Goal: Complete application form: Complete application form

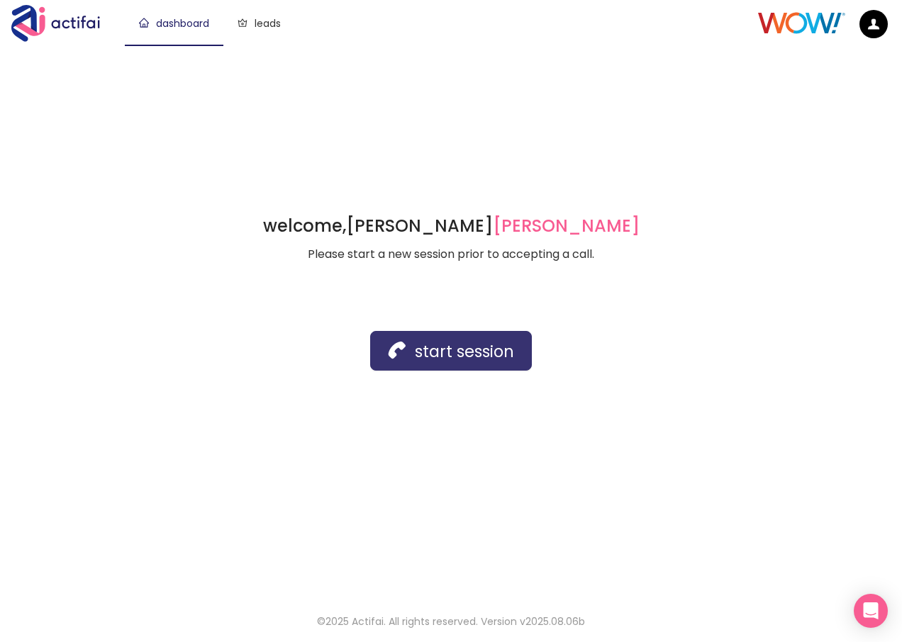
click at [409, 336] on button "start session" at bounding box center [451, 351] width 162 height 40
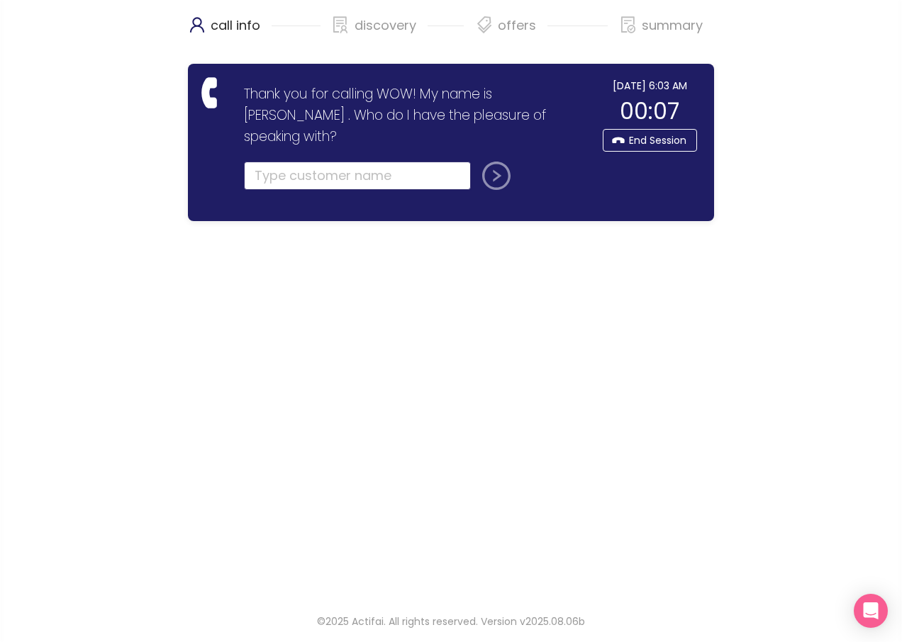
click at [299, 162] on input "text" at bounding box center [357, 176] width 227 height 28
click at [294, 162] on input "text" at bounding box center [357, 176] width 227 height 28
type input "[PERSON_NAME]"
click at [499, 162] on button "submit" at bounding box center [494, 176] width 34 height 28
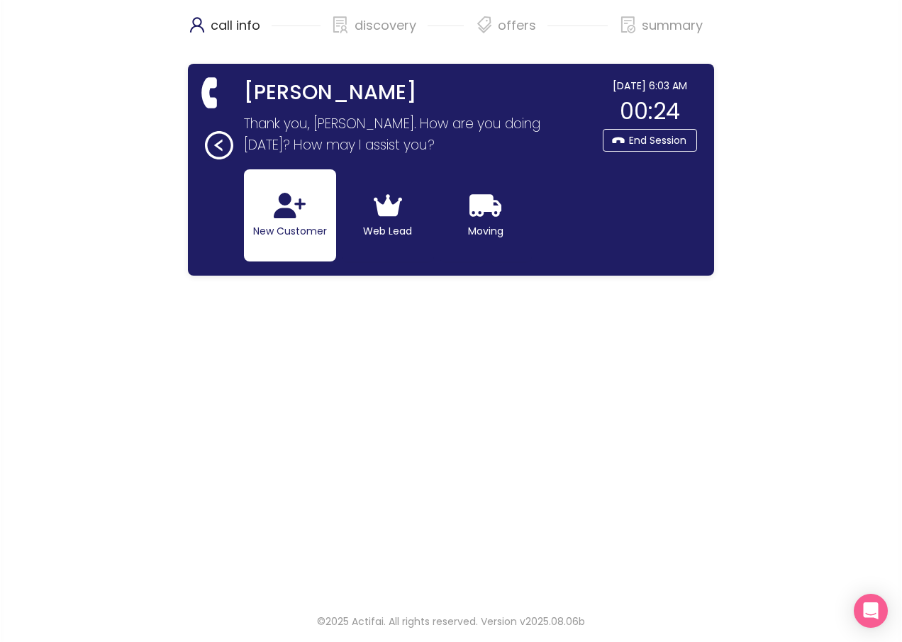
click at [272, 223] on button "New Customer" at bounding box center [290, 215] width 92 height 92
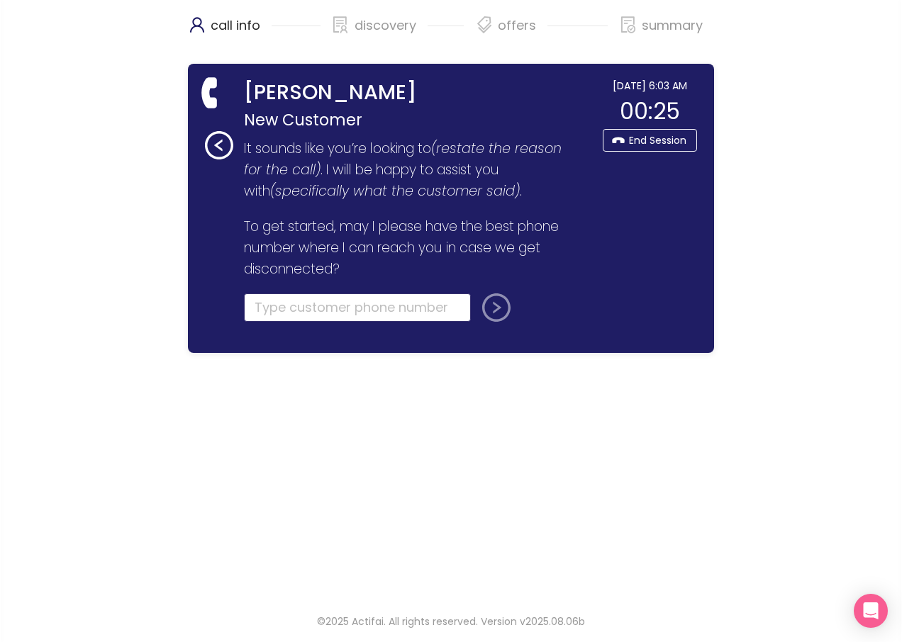
click at [293, 308] on input "tel" at bounding box center [357, 308] width 227 height 28
type input "[PHONE_NUMBER]"
click at [499, 313] on button "submit" at bounding box center [494, 308] width 34 height 28
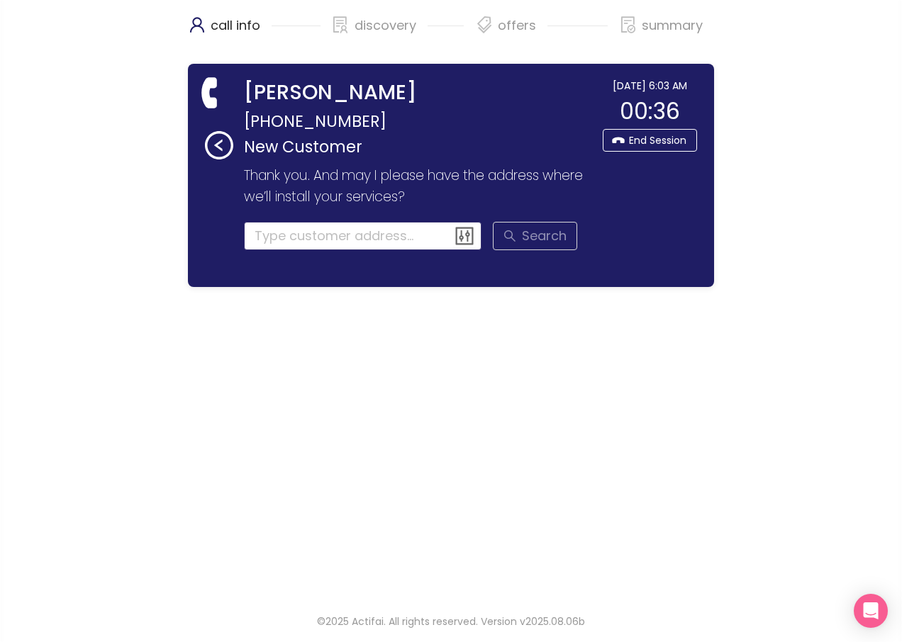
click at [306, 228] on input at bounding box center [363, 236] width 238 height 28
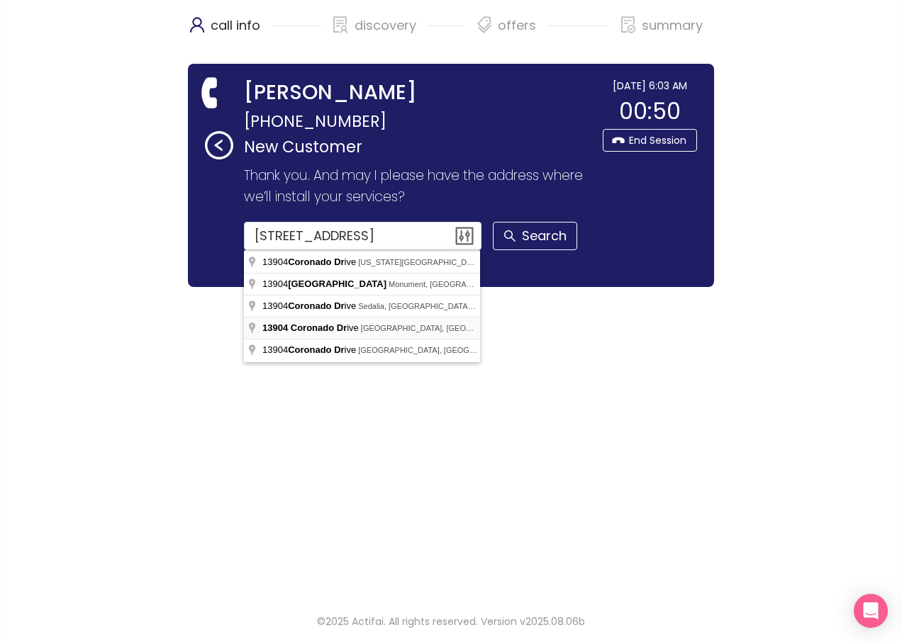
type input "[STREET_ADDRESS]"
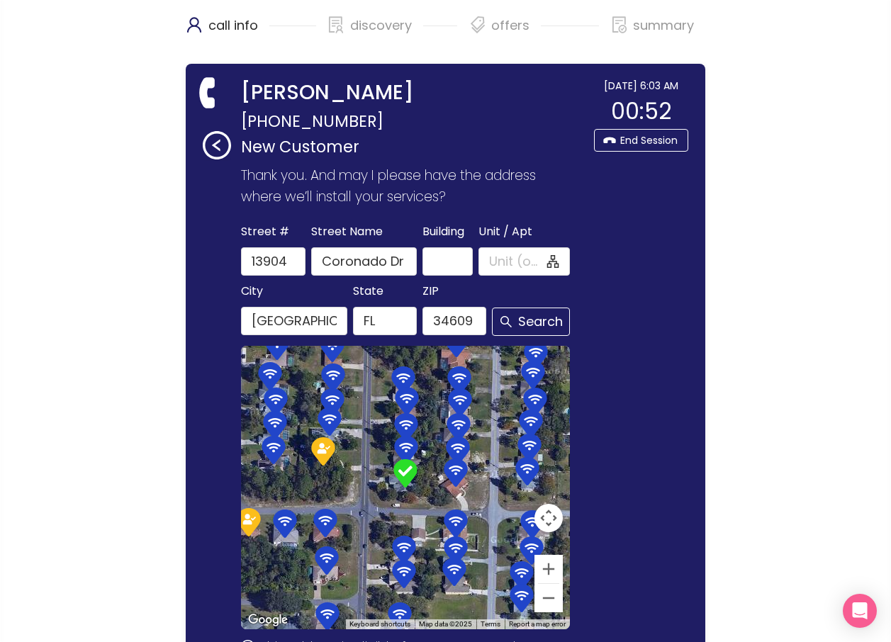
scroll to position [163, 0]
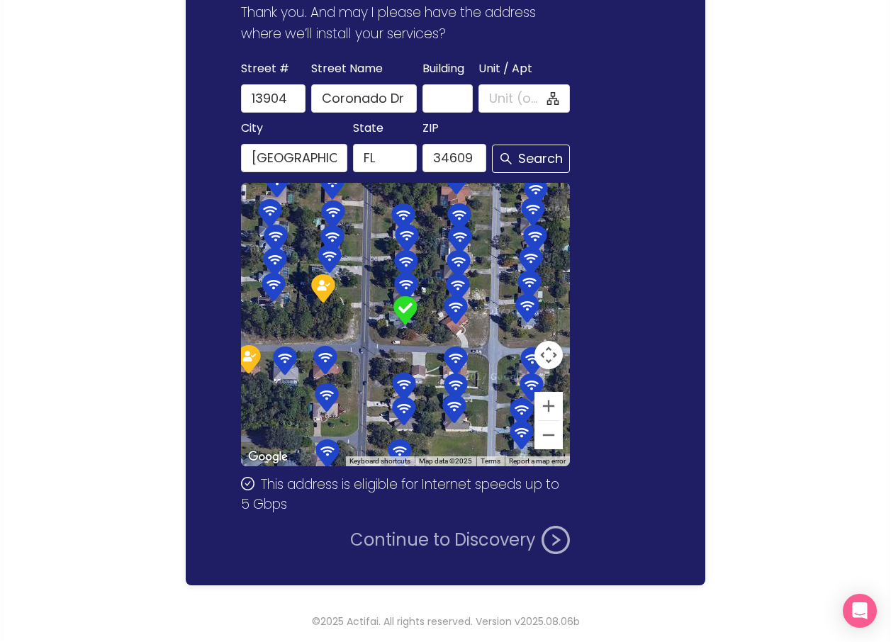
click at [460, 548] on button "Continue to Discovery" at bounding box center [460, 540] width 220 height 28
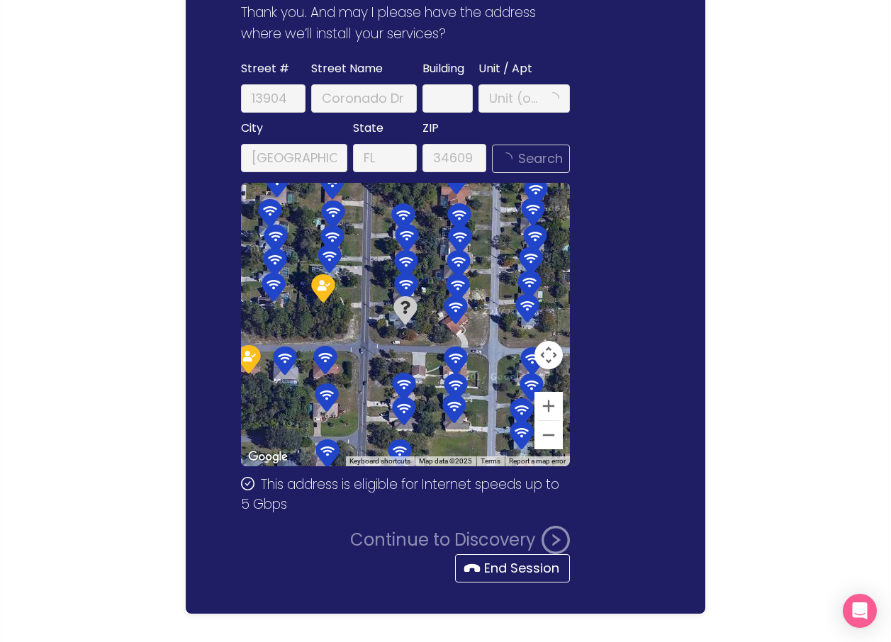
scroll to position [0, 0]
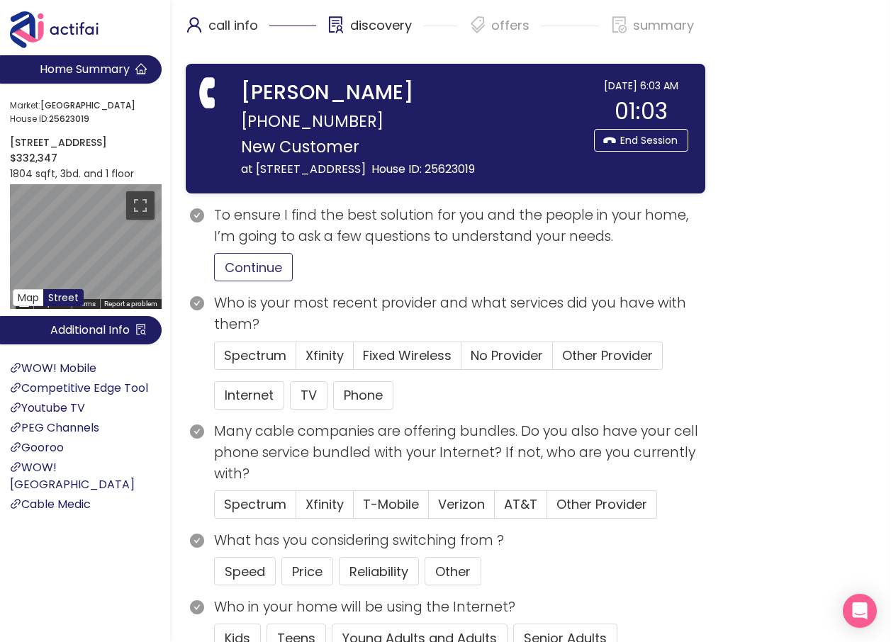
click at [252, 282] on button "Continue" at bounding box center [253, 267] width 79 height 28
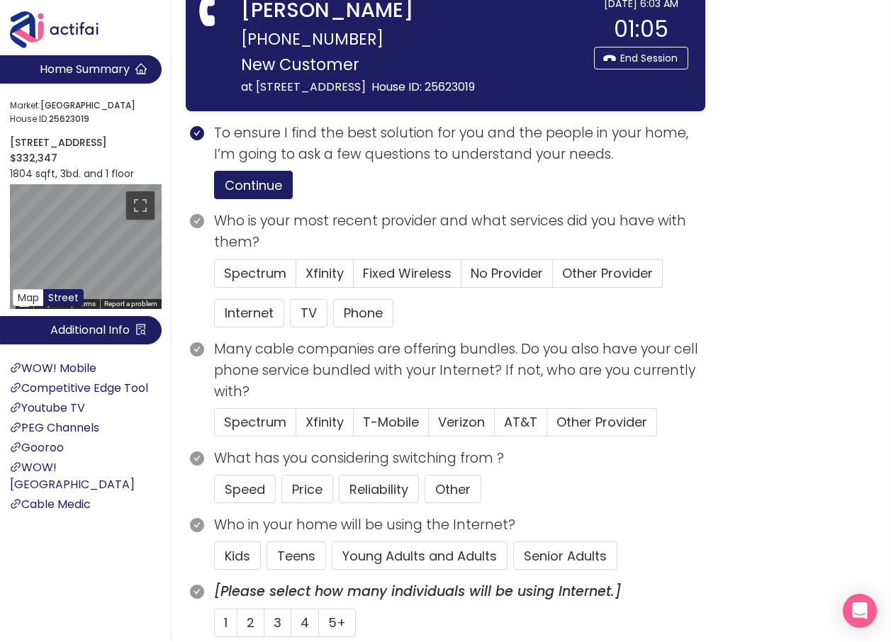
scroll to position [213, 0]
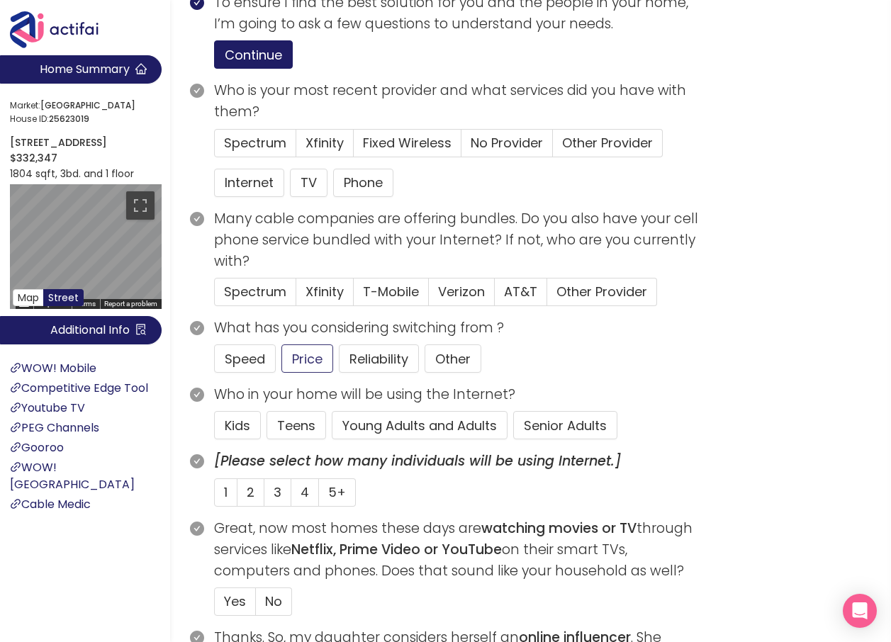
click at [430, 440] on button "Young Adults and Adults" at bounding box center [420, 425] width 176 height 28
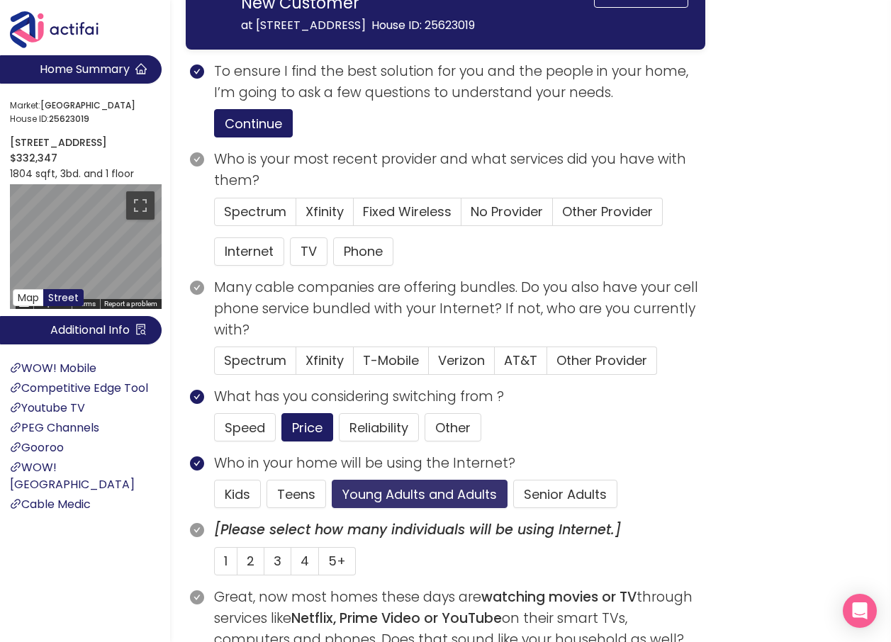
scroll to position [0, 0]
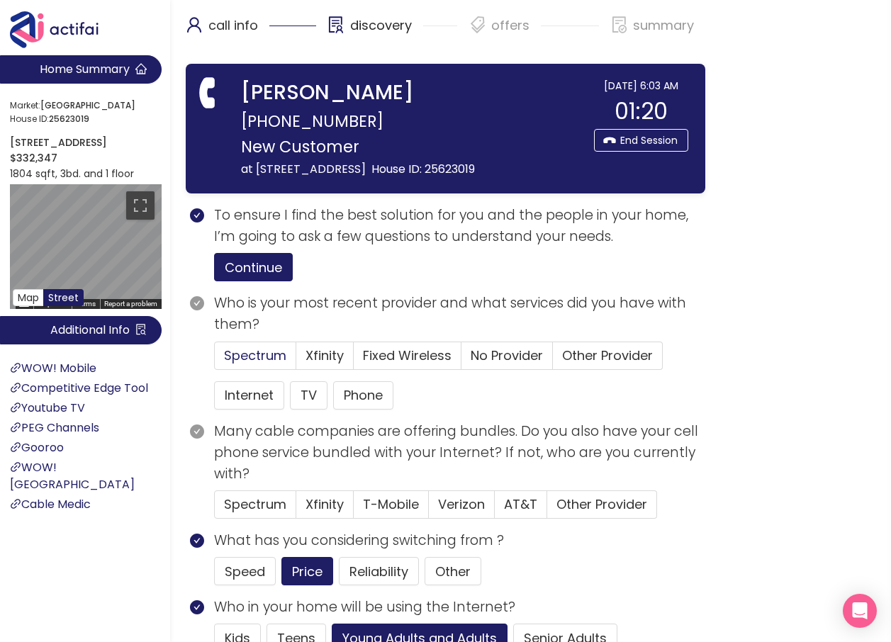
click at [255, 364] on span "Spectrum" at bounding box center [255, 356] width 62 height 18
click at [215, 360] on input "Spectrum" at bounding box center [215, 360] width 0 height 0
click at [247, 408] on button "Internet" at bounding box center [249, 396] width 70 height 28
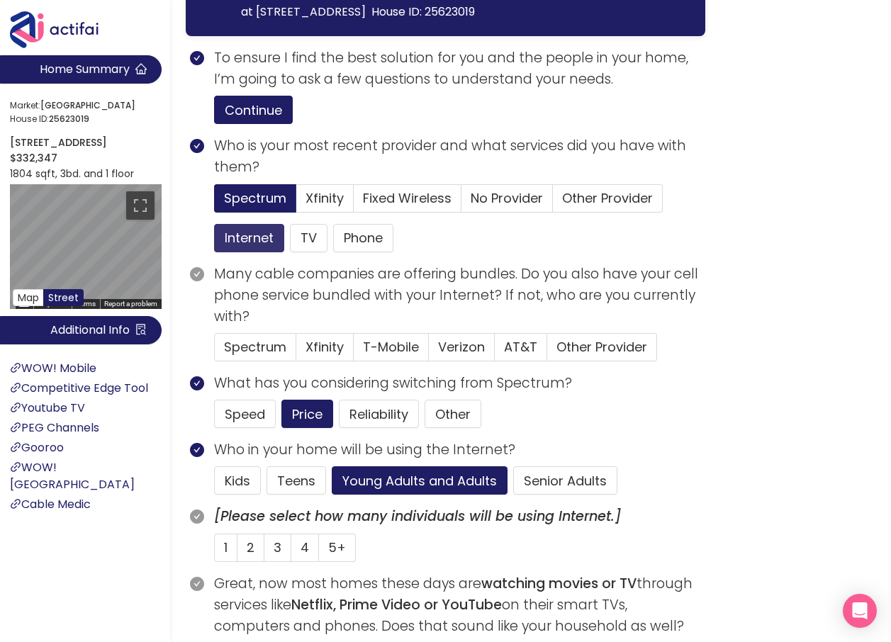
scroll to position [213, 0]
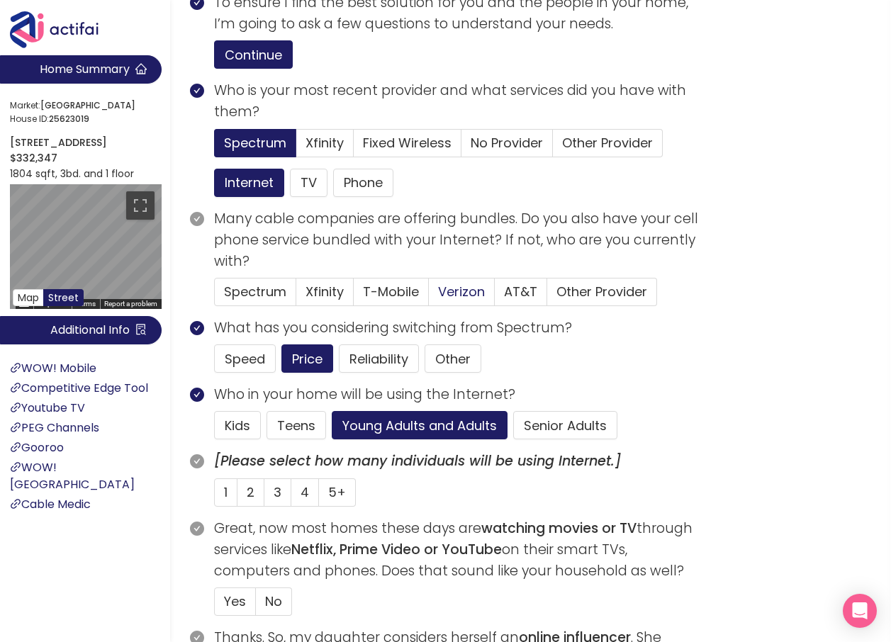
click at [466, 301] on span "Verizon" at bounding box center [461, 292] width 47 height 18
click at [429, 296] on input "Verizon" at bounding box center [429, 296] width 0 height 0
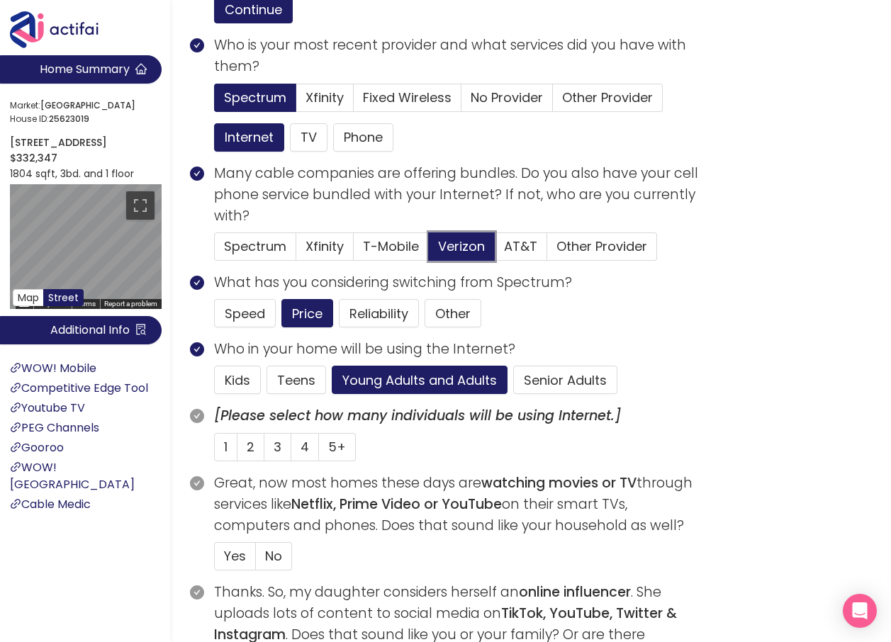
scroll to position [284, 0]
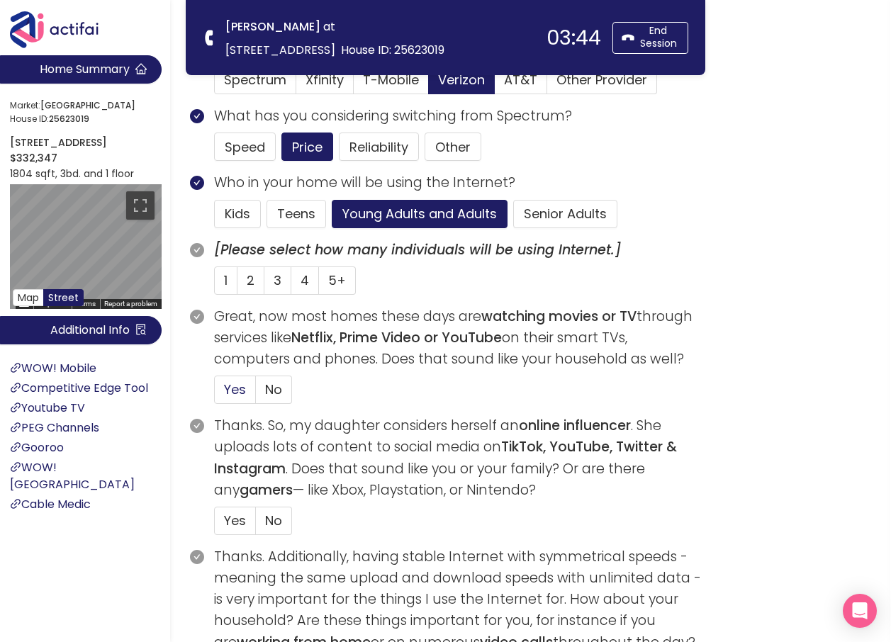
click at [239, 391] on span "Yes" at bounding box center [235, 390] width 22 height 18
click at [215, 394] on input "Yes" at bounding box center [215, 394] width 0 height 0
click at [247, 281] on span "2" at bounding box center [251, 281] width 8 height 18
click at [238, 285] on input "2" at bounding box center [238, 285] width 0 height 0
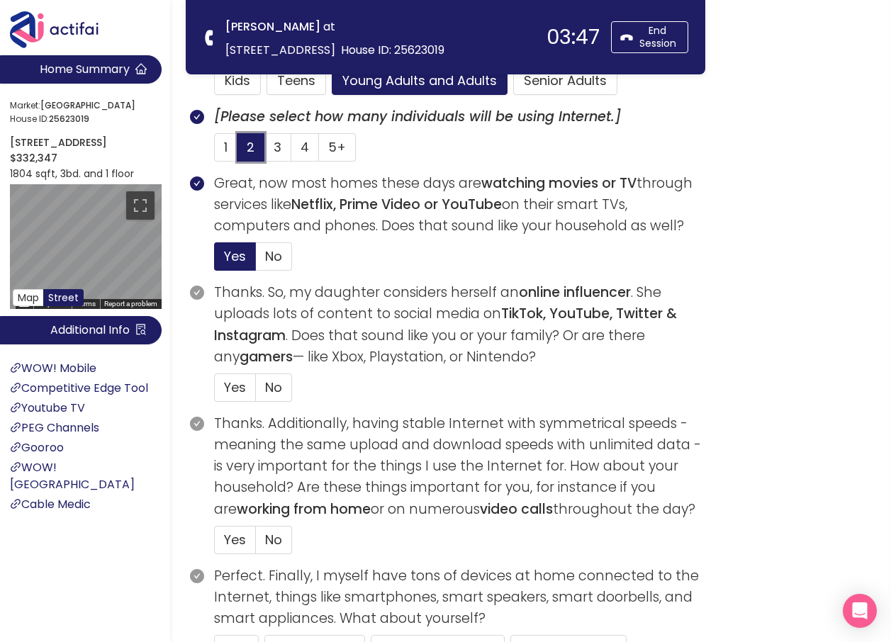
scroll to position [425, 0]
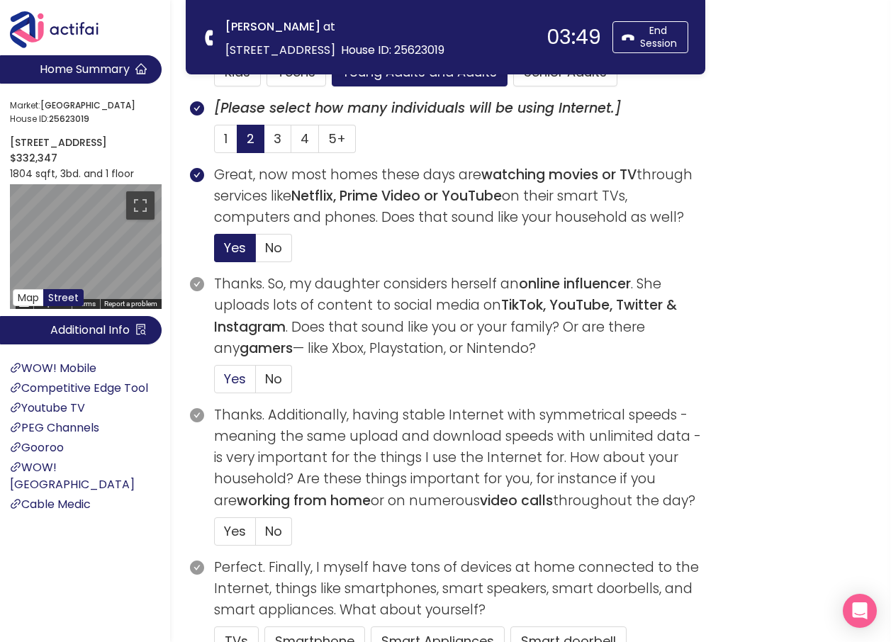
click at [241, 382] on span "Yes" at bounding box center [235, 379] width 22 height 18
click at [215, 384] on input "Yes" at bounding box center [215, 384] width 0 height 0
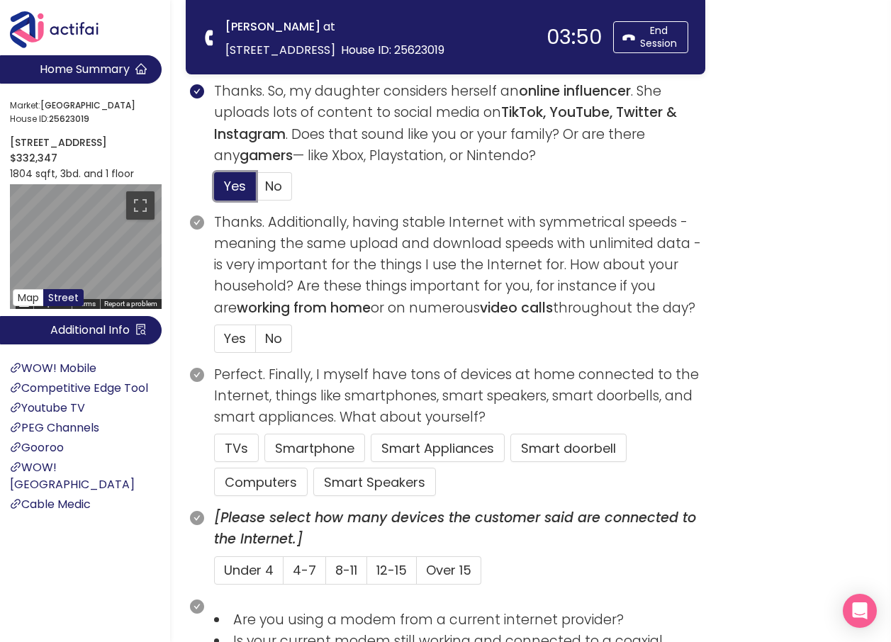
scroll to position [638, 0]
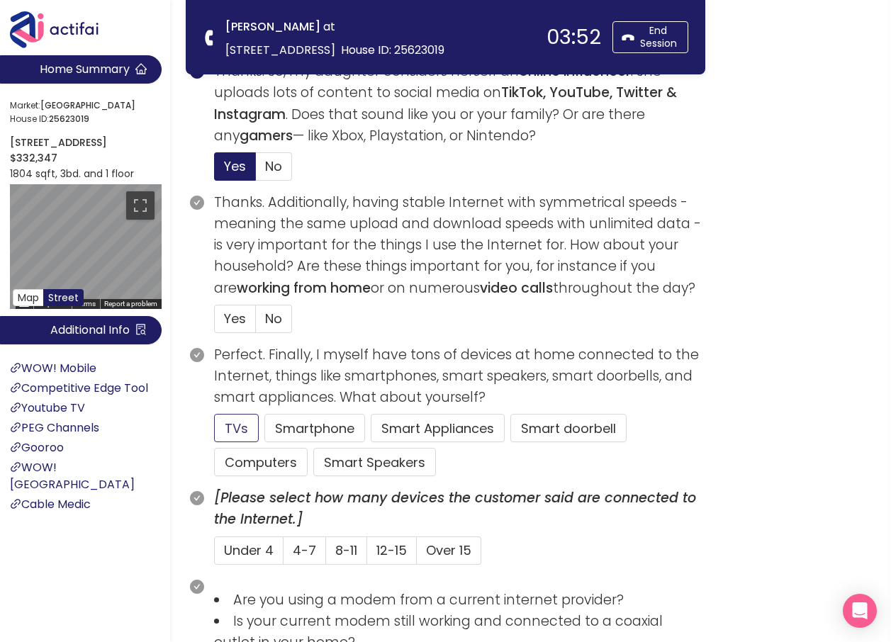
click at [235, 432] on button "TVs" at bounding box center [236, 428] width 45 height 28
click at [284, 316] on label "No" at bounding box center [274, 319] width 36 height 28
click at [256, 323] on input "No" at bounding box center [256, 323] width 0 height 0
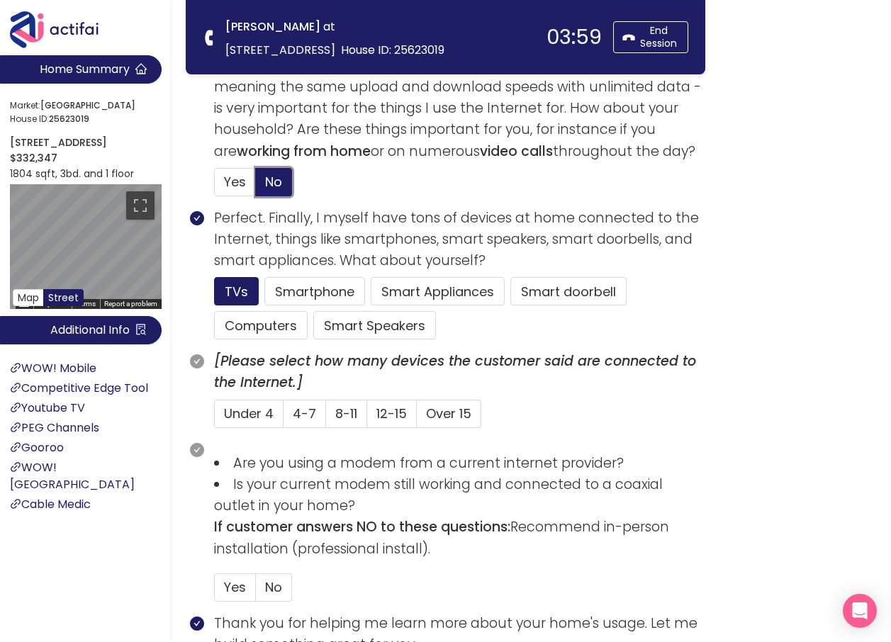
scroll to position [780, 0]
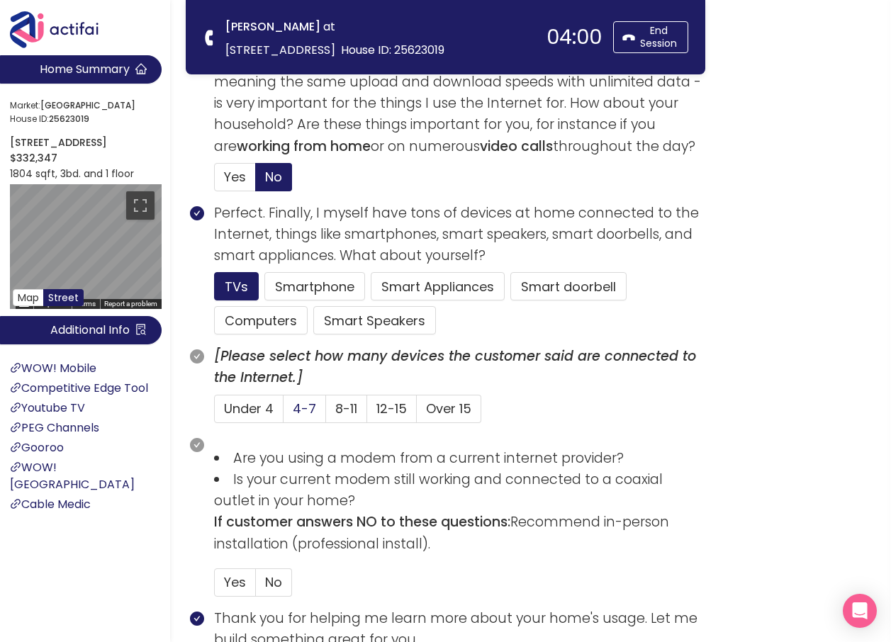
click at [296, 408] on span "4-7" at bounding box center [304, 409] width 23 height 18
click at [284, 413] on input "4-7" at bounding box center [284, 413] width 0 height 0
click at [266, 321] on button "Computers" at bounding box center [261, 320] width 94 height 28
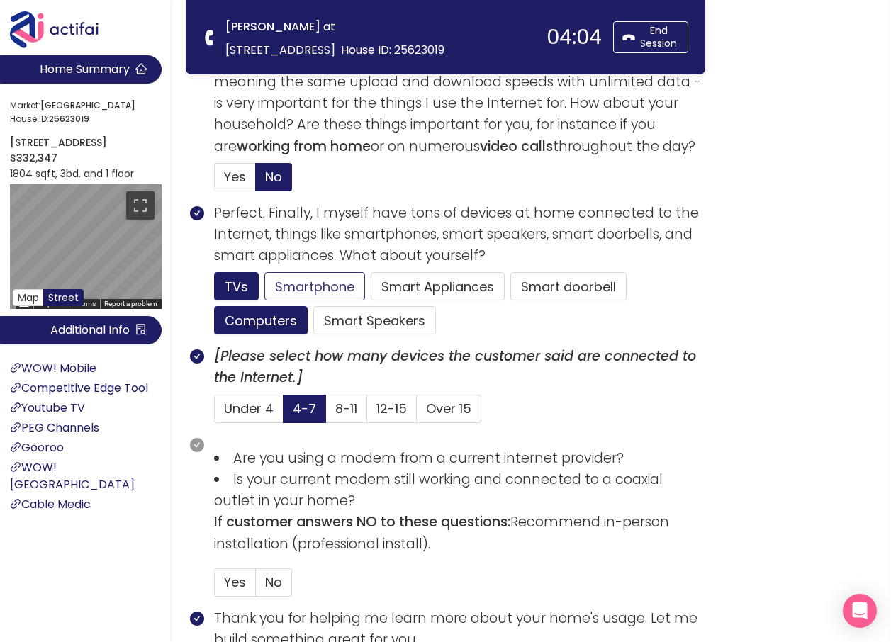
click at [313, 306] on button "Smartphone" at bounding box center [374, 320] width 123 height 28
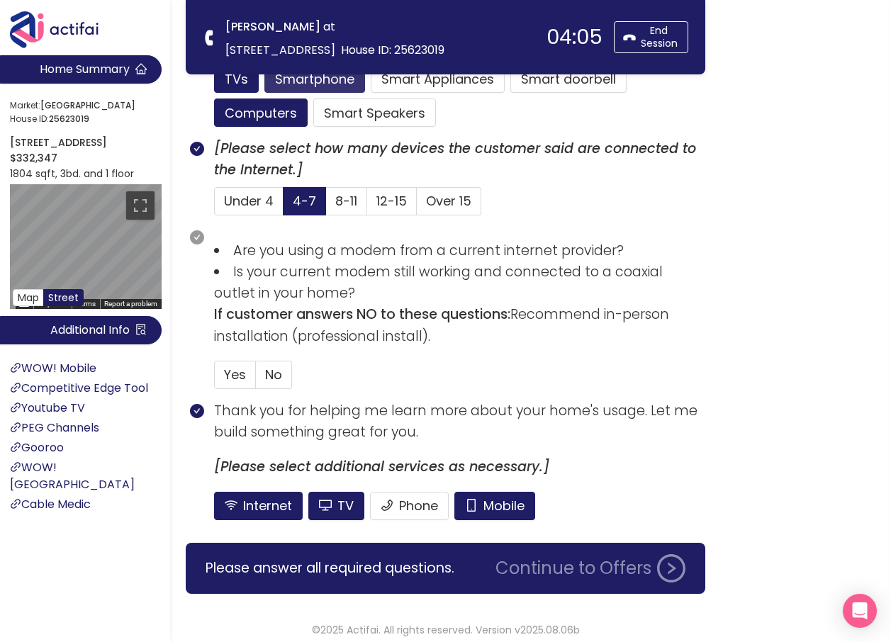
scroll to position [996, 0]
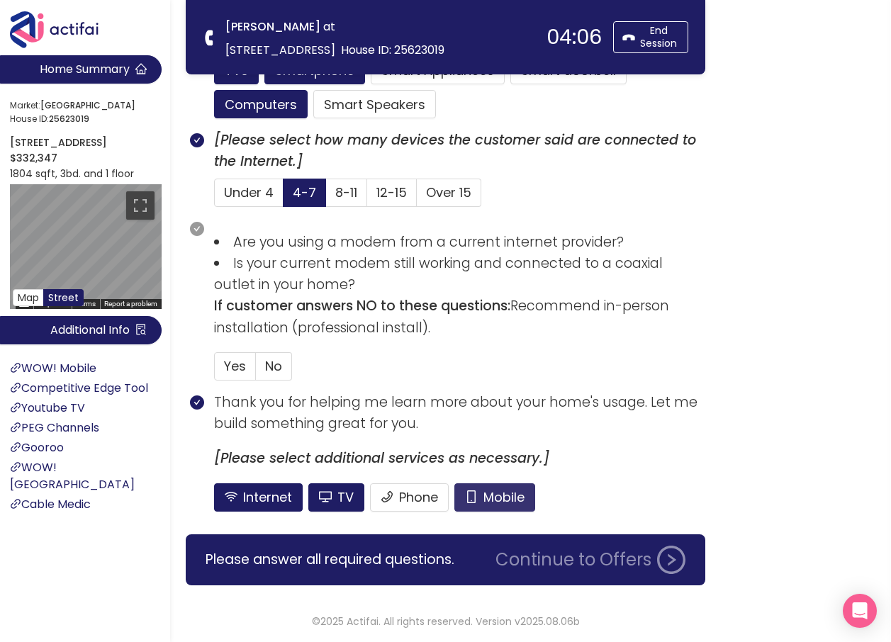
click at [507, 501] on button "Mobile" at bounding box center [495, 498] width 81 height 28
click at [276, 369] on span "No" at bounding box center [273, 366] width 17 height 18
click at [256, 371] on input "No" at bounding box center [256, 371] width 0 height 0
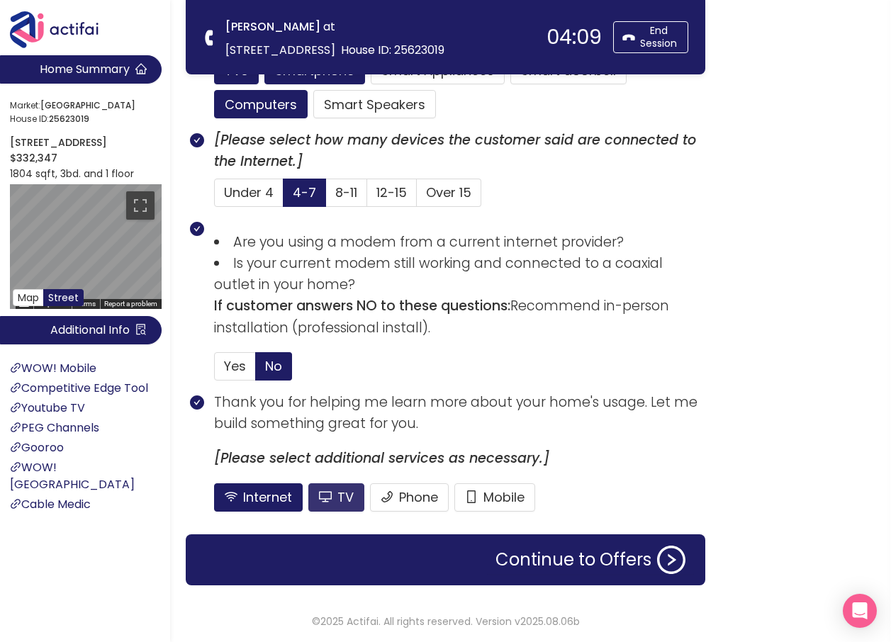
click at [343, 497] on button "TV" at bounding box center [336, 498] width 56 height 28
click at [616, 565] on button "Continue to Offers" at bounding box center [590, 560] width 207 height 28
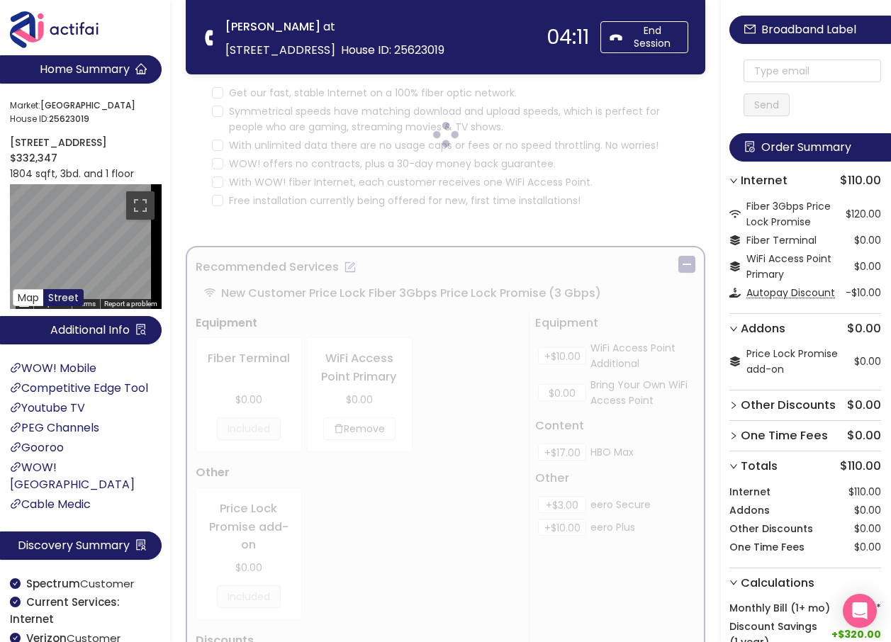
scroll to position [0, 0]
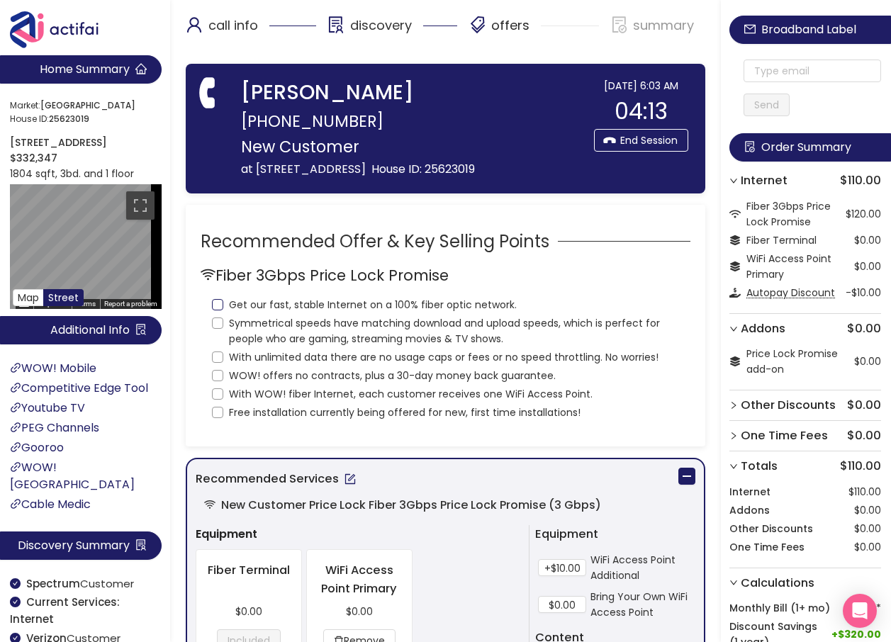
click at [218, 311] on input "Get our fast, stable Internet on a 100% fiber optic network." at bounding box center [217, 304] width 11 height 11
checkbox input "true"
click at [217, 329] on input "Symmetrical speeds have matching download and upload speeds, which is perfect f…" at bounding box center [217, 323] width 11 height 11
checkbox input "true"
click at [216, 363] on input "With unlimited data there are no usage caps or fees or no speed throttling. No …" at bounding box center [217, 357] width 11 height 11
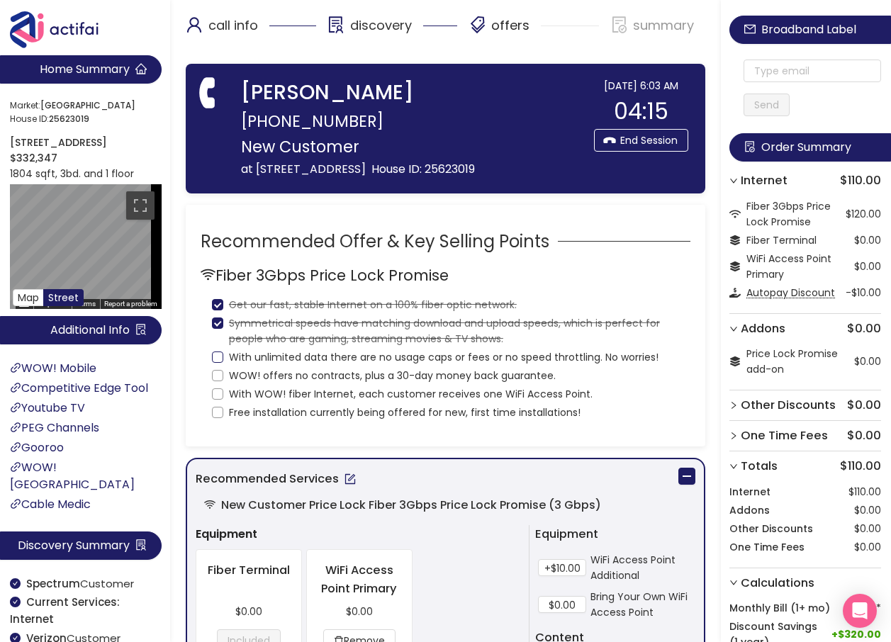
checkbox input "true"
click at [213, 382] on input "WOW! offers no contracts, plus a 30-day money back guarantee." at bounding box center [217, 375] width 11 height 11
checkbox input "true"
click at [217, 400] on input "With WOW! fiber Internet, each customer receives one WiFi Access Point." at bounding box center [217, 394] width 11 height 11
checkbox input "true"
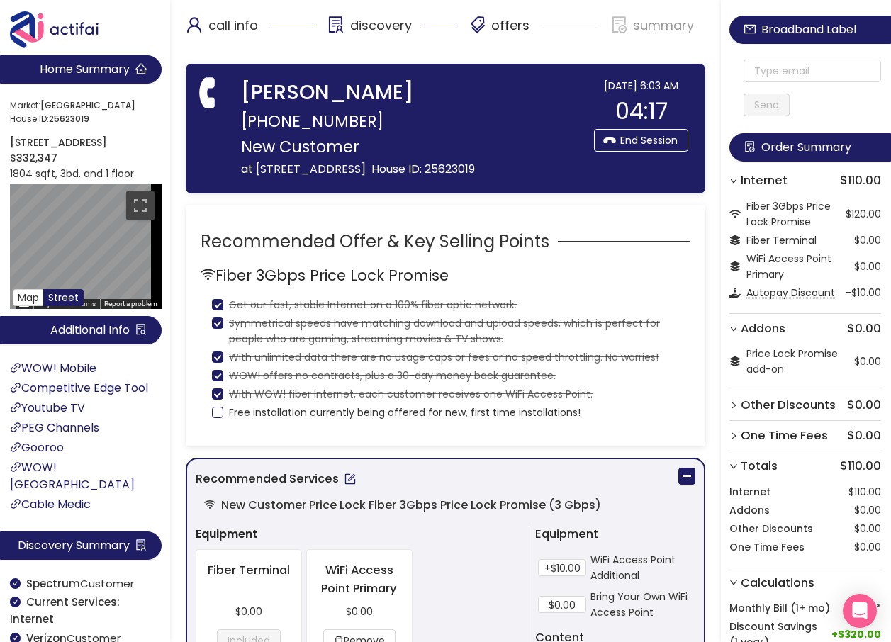
click at [221, 418] on input "Free installation currently being offered for new, first time installations!" at bounding box center [217, 412] width 11 height 11
checkbox input "true"
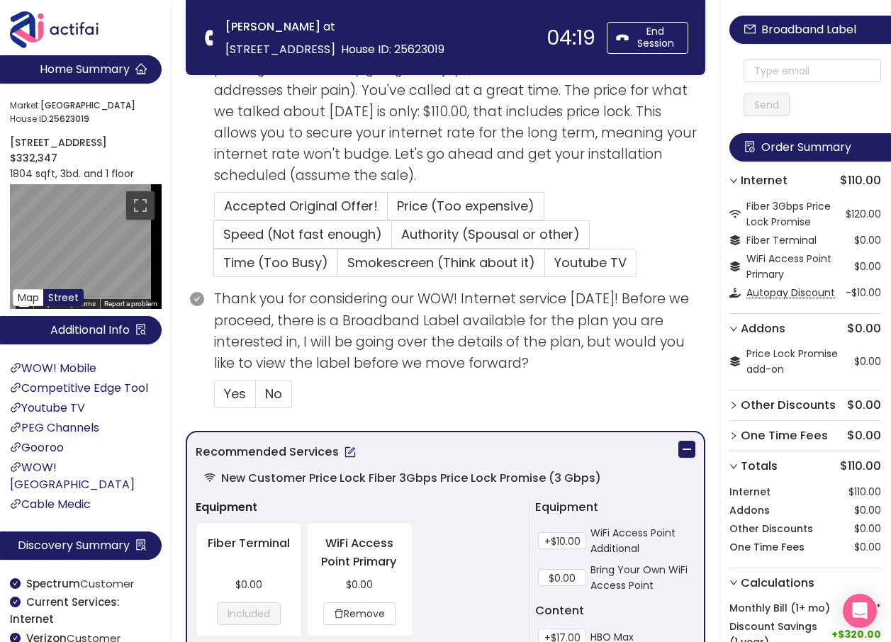
scroll to position [284, 0]
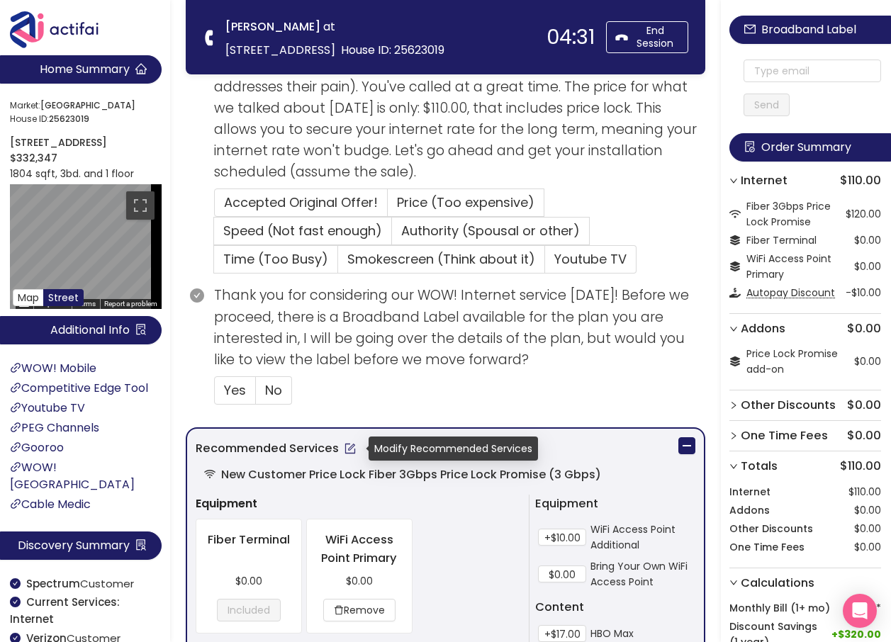
click at [348, 452] on button "button" at bounding box center [350, 449] width 23 height 23
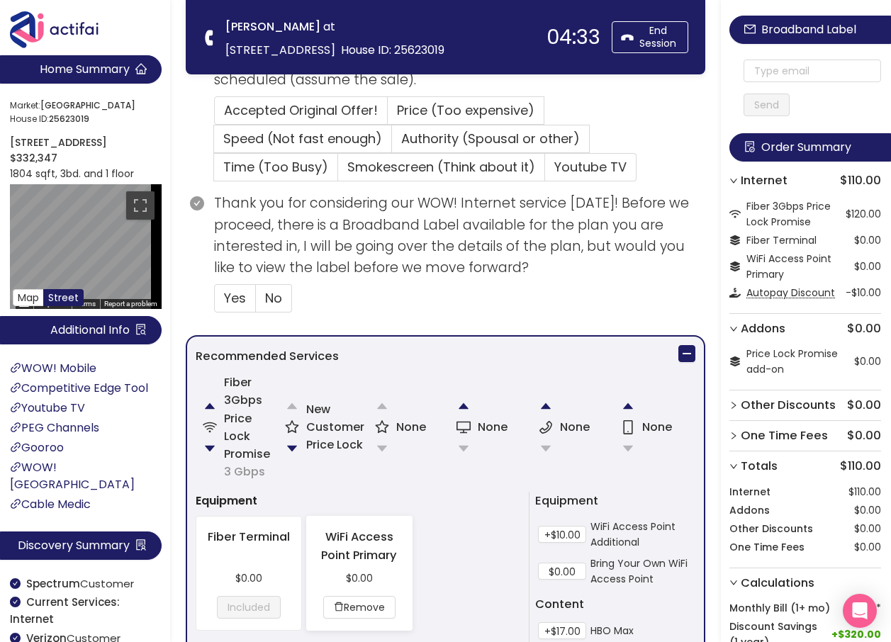
scroll to position [496, 0]
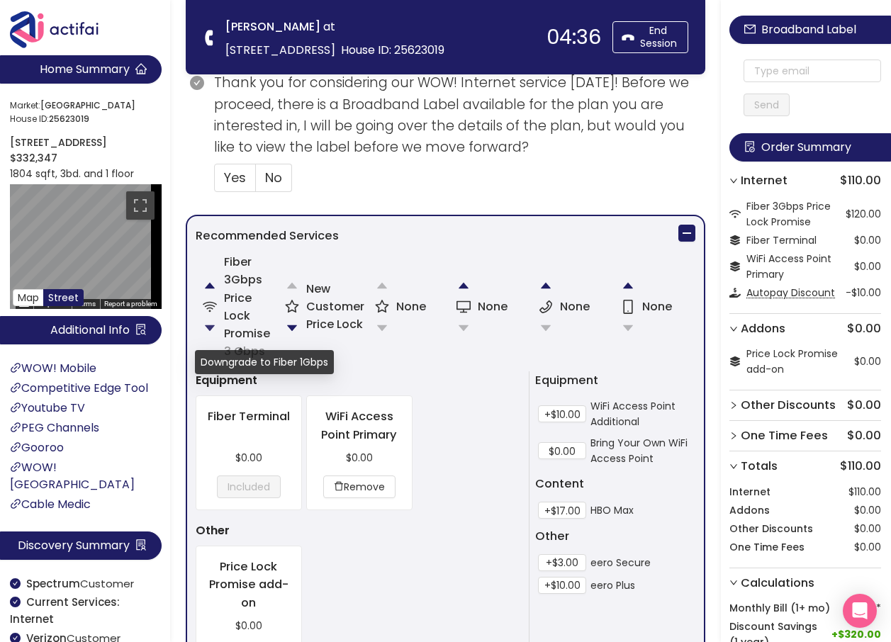
click at [208, 324] on button "button" at bounding box center [210, 328] width 28 height 28
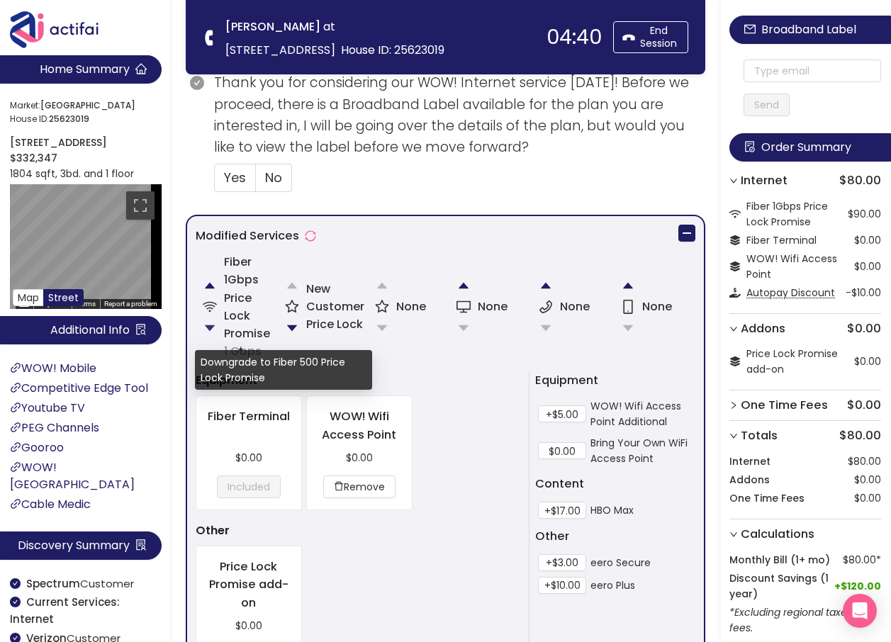
click at [212, 326] on button "button" at bounding box center [210, 328] width 28 height 28
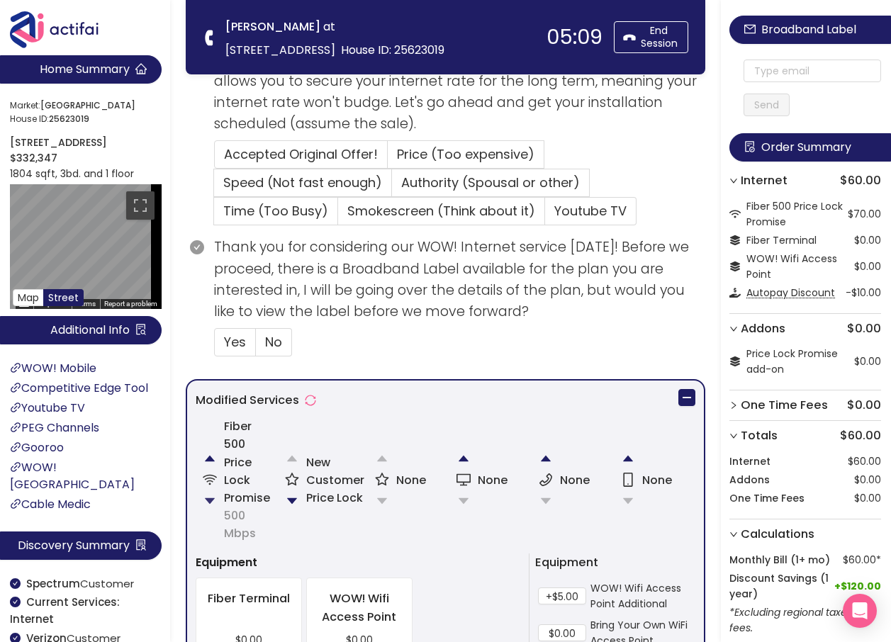
scroll to position [378, 0]
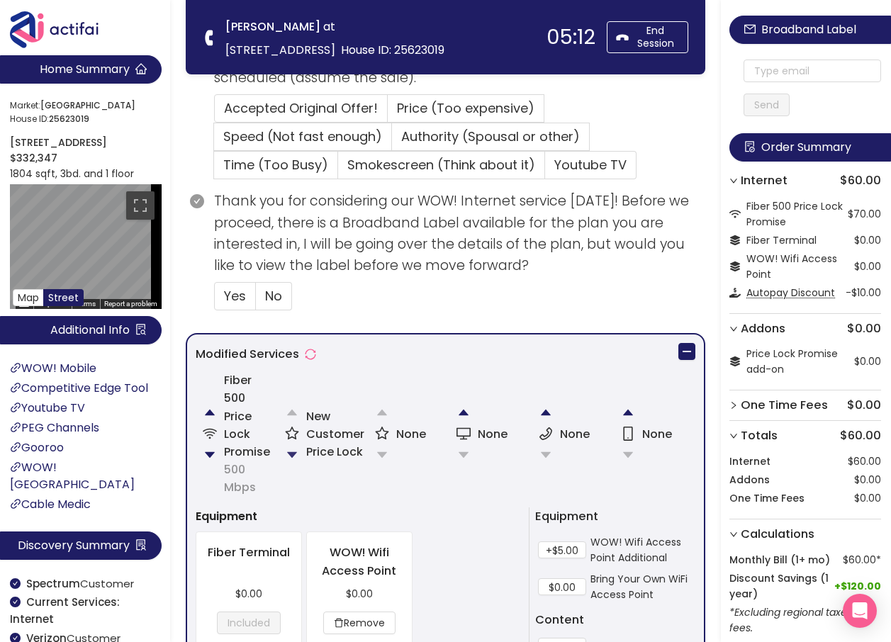
click at [291, 450] on button "button" at bounding box center [292, 455] width 28 height 28
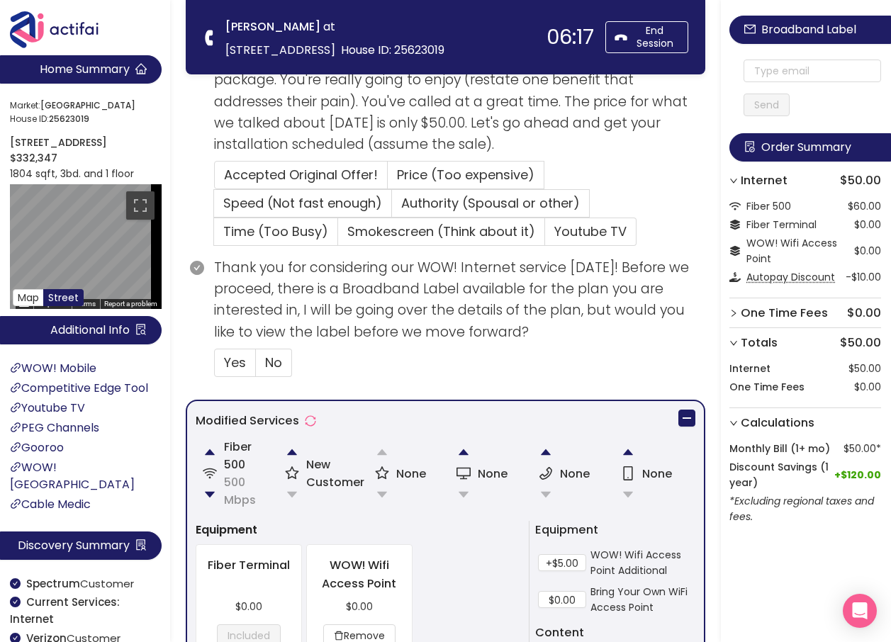
scroll to position [326, 0]
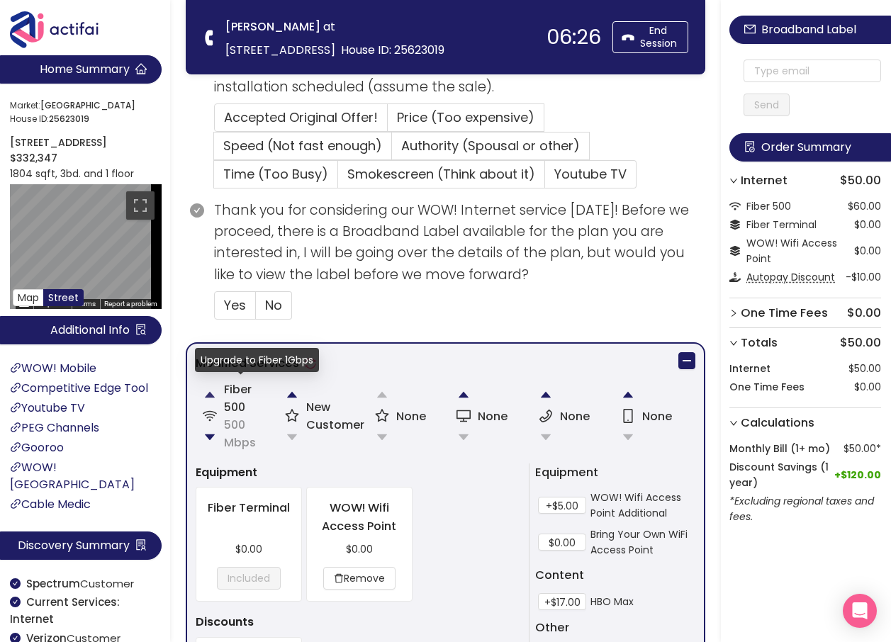
click at [206, 391] on button "button" at bounding box center [210, 395] width 28 height 28
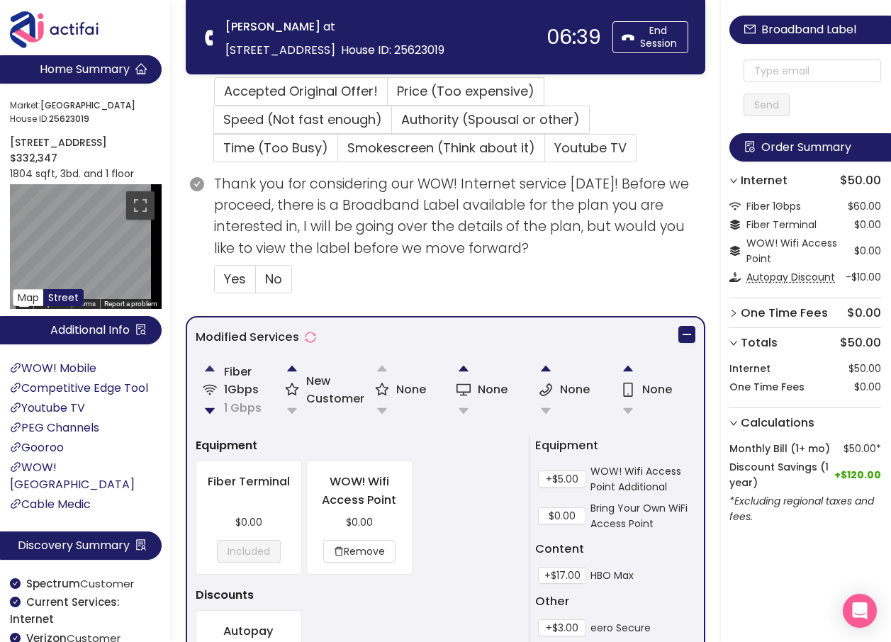
scroll to position [355, 0]
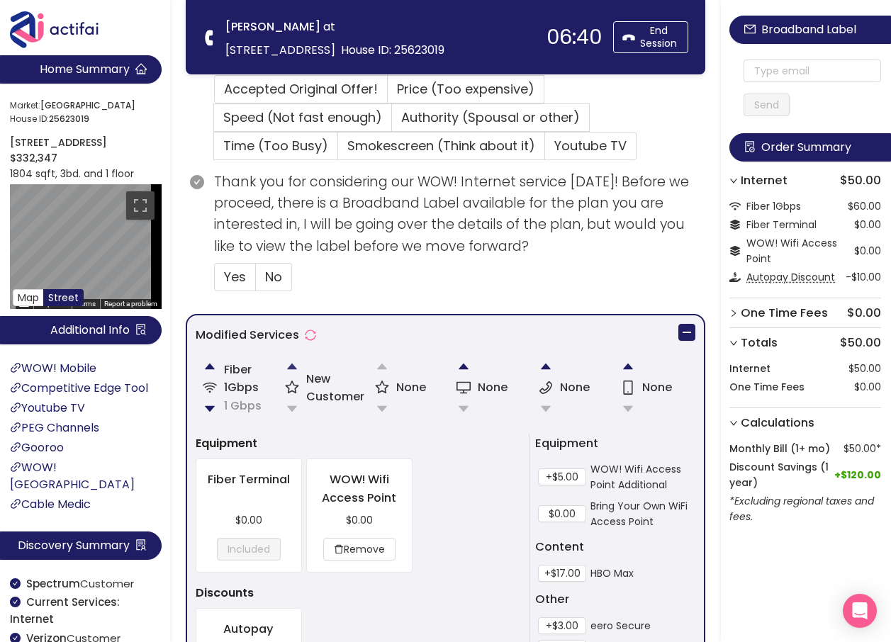
click at [297, 364] on button "button" at bounding box center [292, 366] width 28 height 28
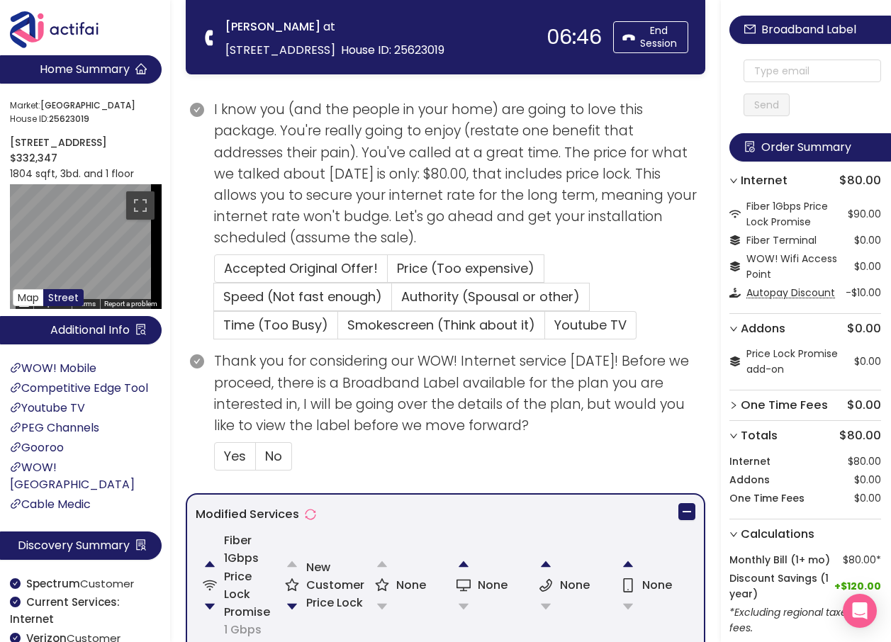
scroll to position [360, 0]
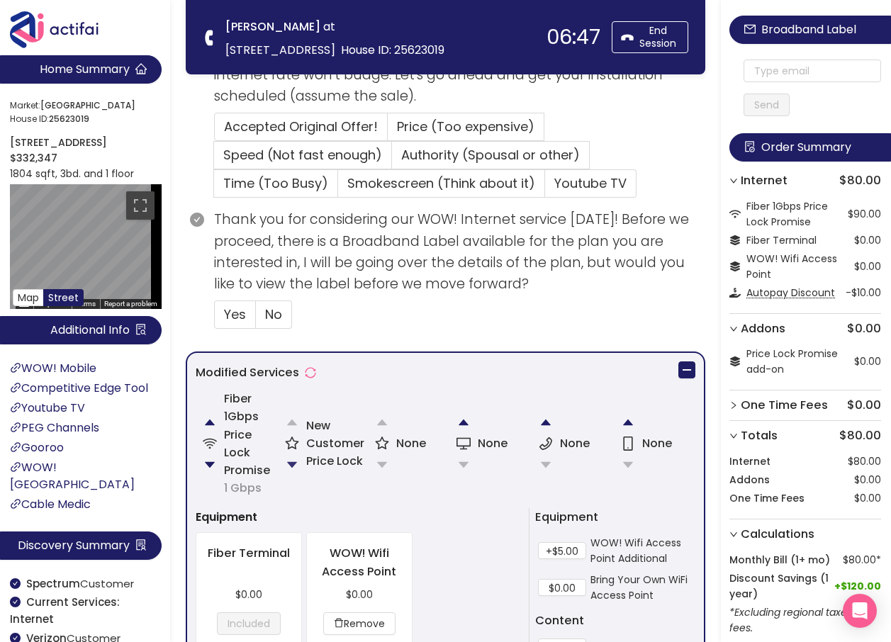
click at [293, 462] on button "button" at bounding box center [292, 465] width 28 height 28
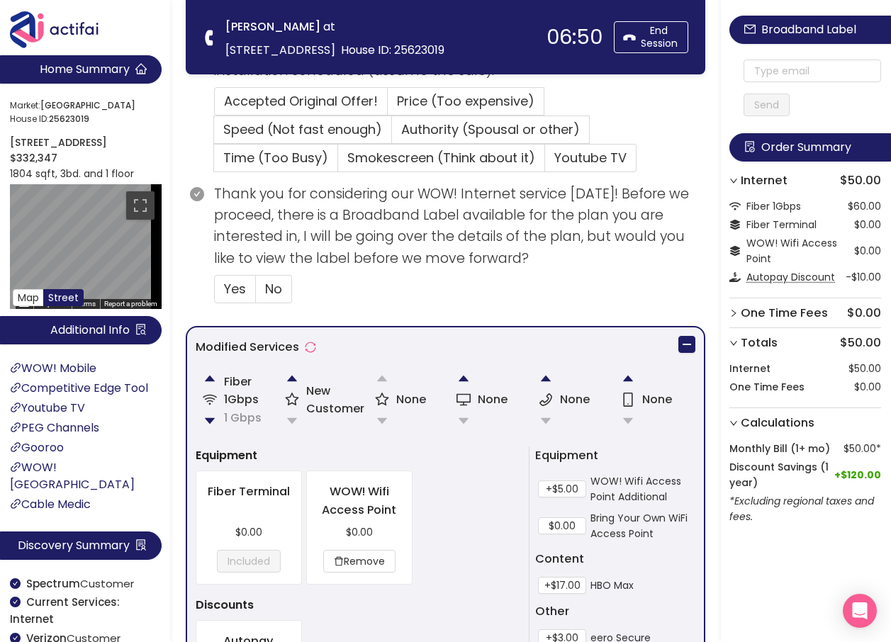
scroll to position [496, 0]
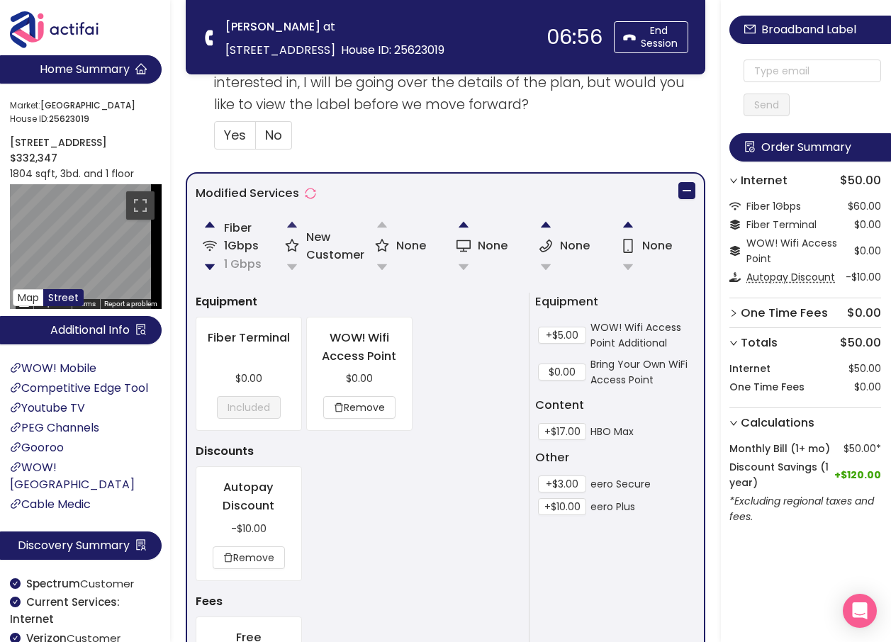
click at [289, 226] on button "button" at bounding box center [292, 225] width 28 height 28
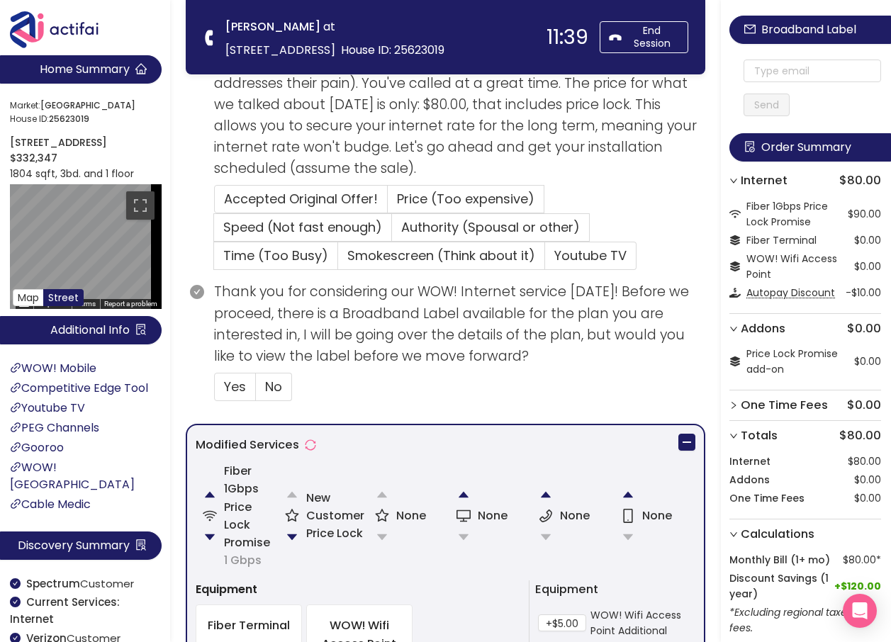
scroll to position [284, 0]
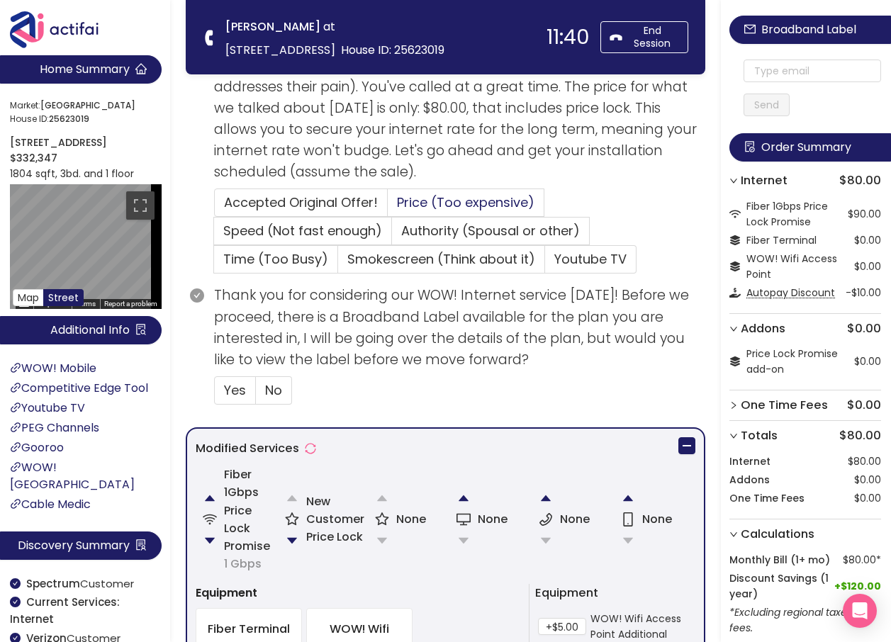
click at [440, 201] on span "Price (Too expensive)" at bounding box center [466, 203] width 138 height 18
click at [388, 207] on input "Price (Too expensive)" at bounding box center [388, 207] width 0 height 0
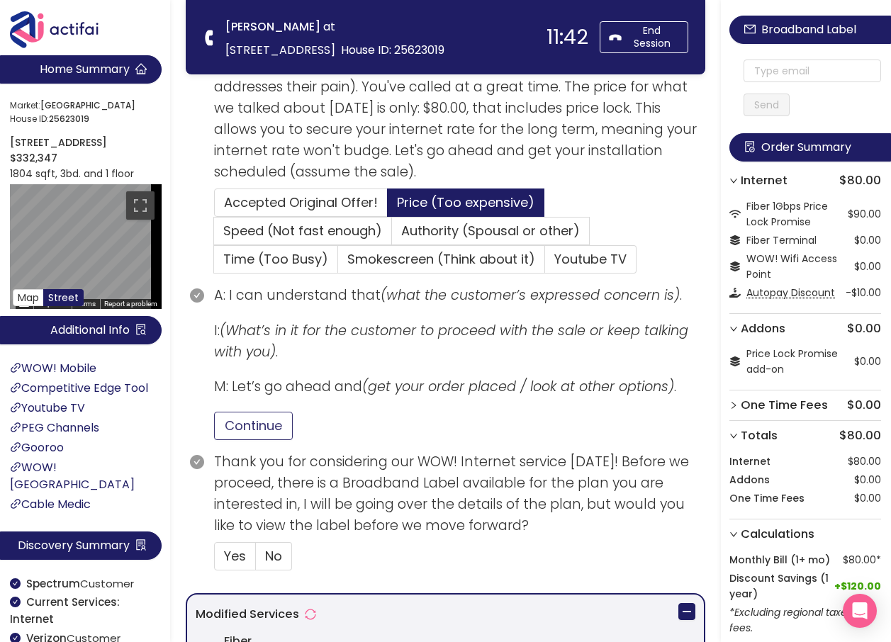
click at [264, 412] on button "Continue" at bounding box center [253, 426] width 79 height 28
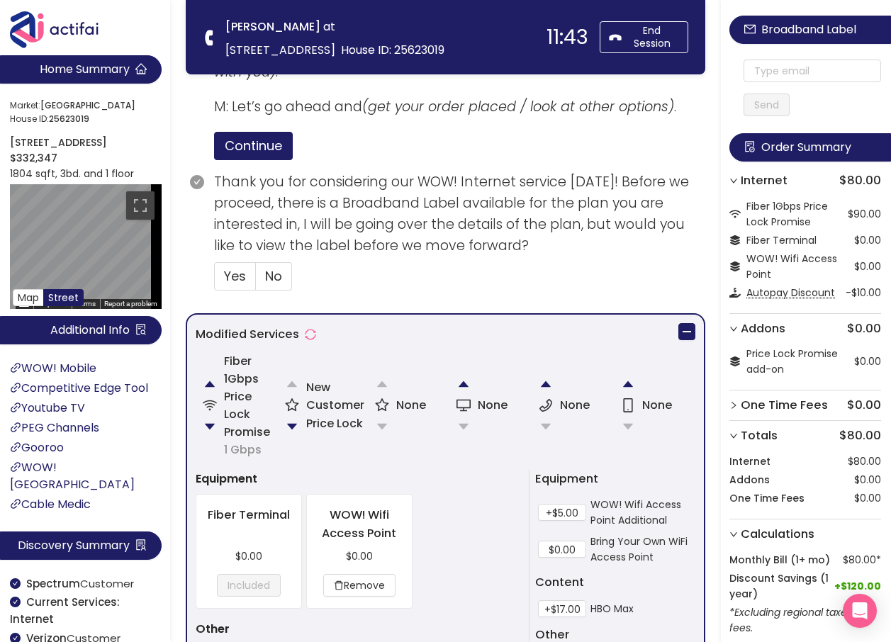
scroll to position [567, 0]
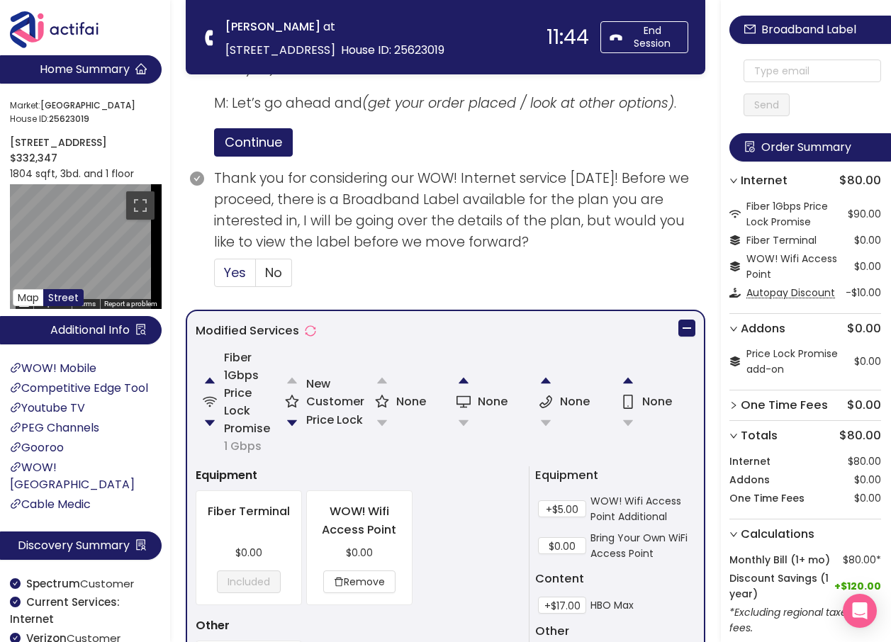
click at [226, 281] on span "Yes" at bounding box center [235, 273] width 22 height 18
click at [215, 277] on input "Yes" at bounding box center [215, 277] width 0 height 0
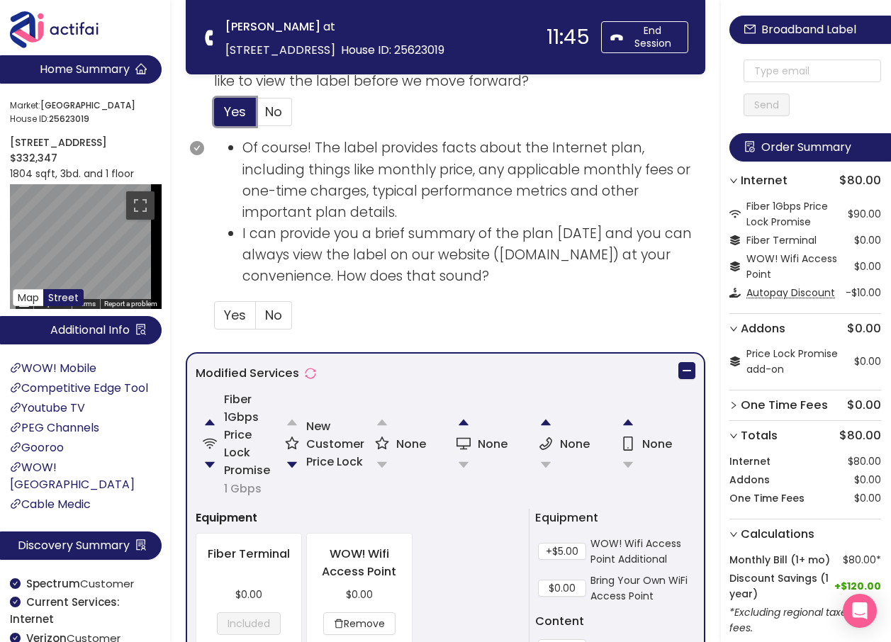
scroll to position [851, 0]
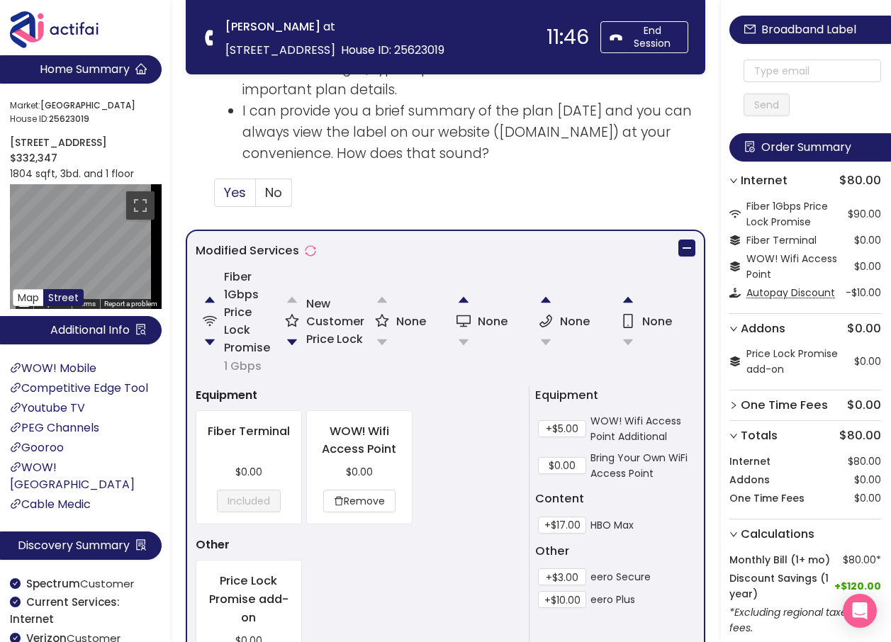
click at [236, 198] on span "Yes" at bounding box center [235, 193] width 22 height 18
click at [215, 197] on input "Yes" at bounding box center [215, 197] width 0 height 0
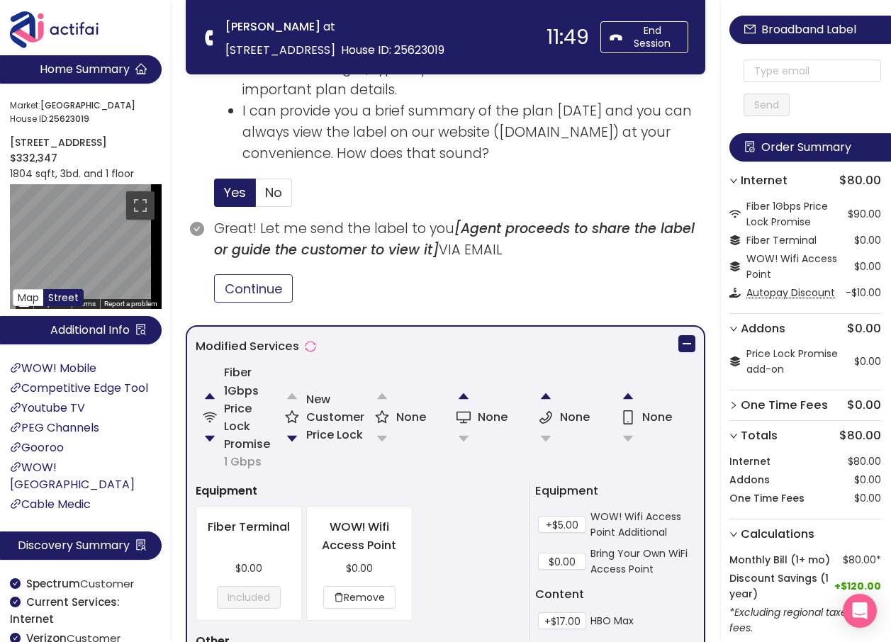
click at [254, 290] on button "Continue" at bounding box center [253, 288] width 79 height 28
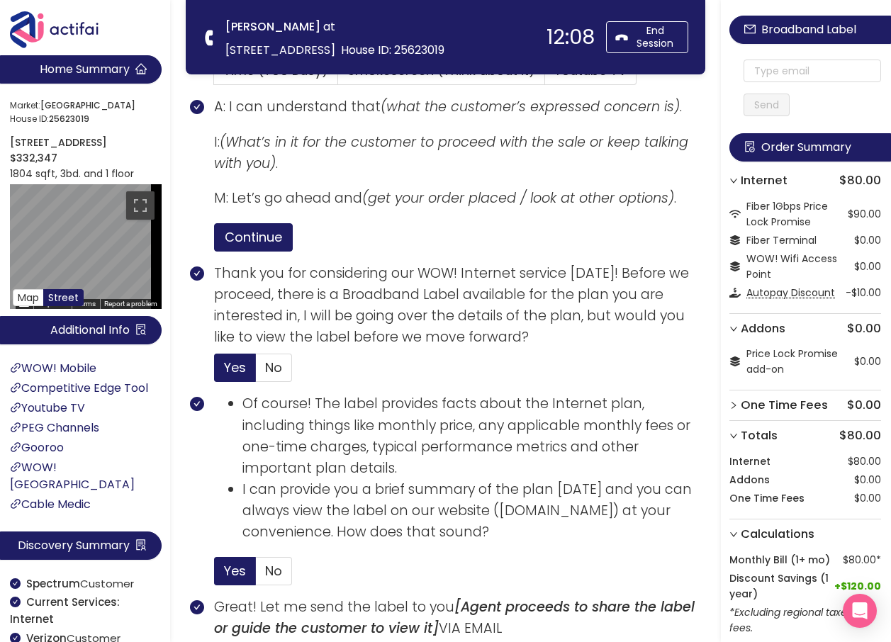
scroll to position [471, 0]
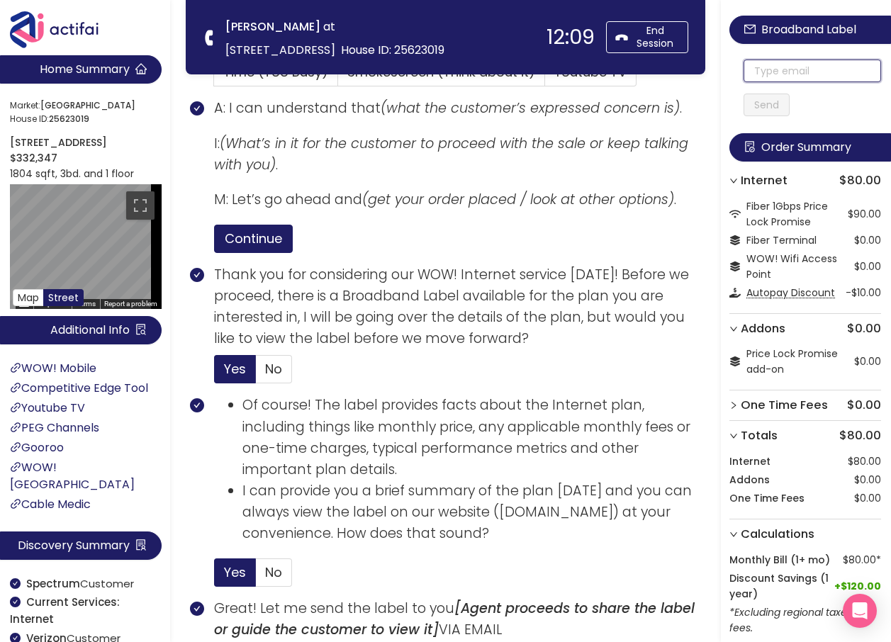
click at [801, 71] on input "text" at bounding box center [813, 71] width 138 height 23
drag, startPoint x: 814, startPoint y: 74, endPoint x: 747, endPoint y: 70, distance: 66.8
click at [747, 70] on div "[EMAIL_ADDRESS][DOMAIN_NAME] Send" at bounding box center [806, 73] width 152 height 85
click at [762, 72] on input "[EMAIL_ADDRESS][DOMAIN_NAME]" at bounding box center [813, 71] width 138 height 23
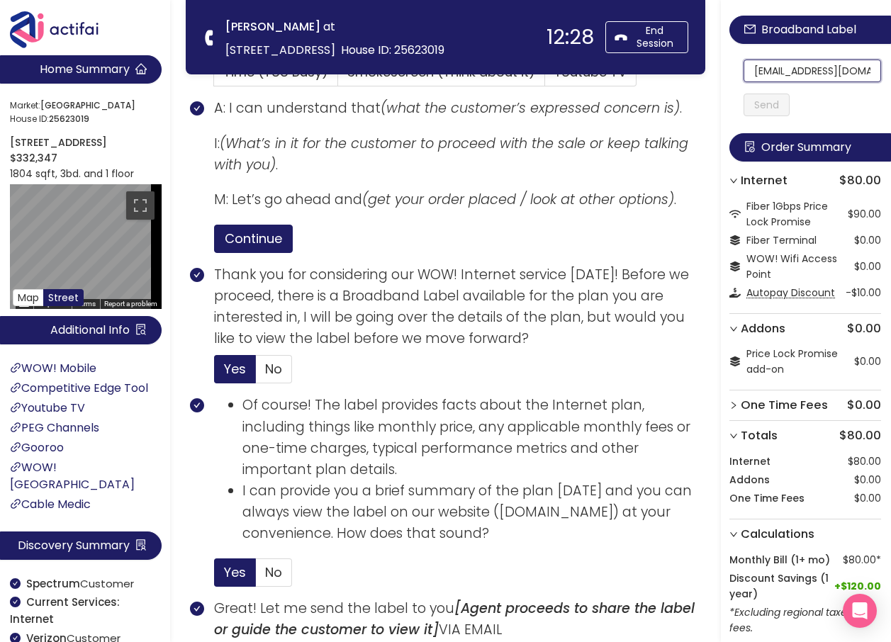
scroll to position [0, 1]
drag, startPoint x: 761, startPoint y: 72, endPoint x: 877, endPoint y: 74, distance: 116.3
click at [367, 54] on section "Home Summary Market: [GEOGRAPHIC_DATA] ID: 25623019 [STREET_ADDRESS] $332,347 1…" at bounding box center [445, 582] width 891 height 2106
type input "[EMAIL_ADDRESS][DOMAIN_NAME]"
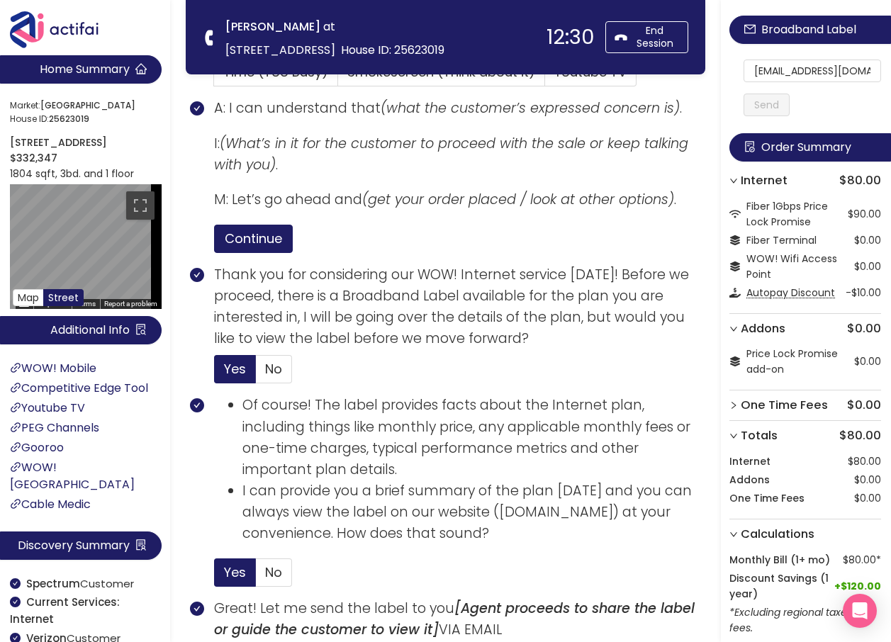
click at [770, 104] on button "Send" at bounding box center [767, 105] width 46 height 23
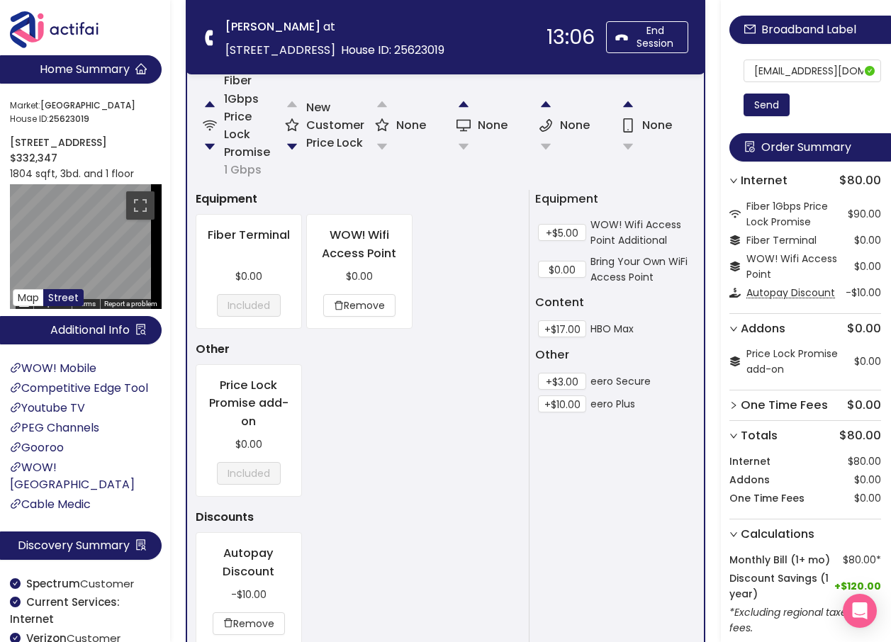
scroll to position [1464, 0]
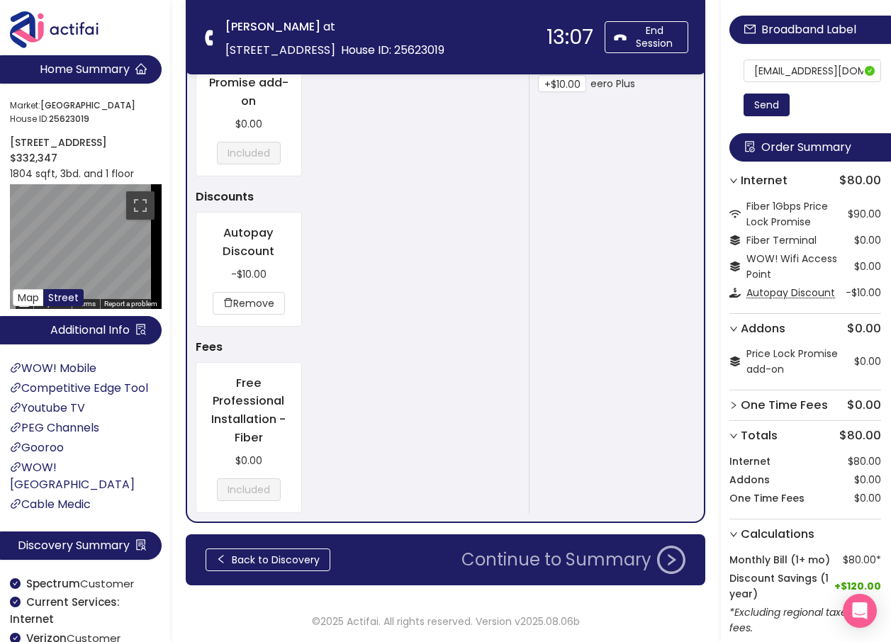
click at [589, 568] on button "Continue to Summary" at bounding box center [573, 560] width 241 height 28
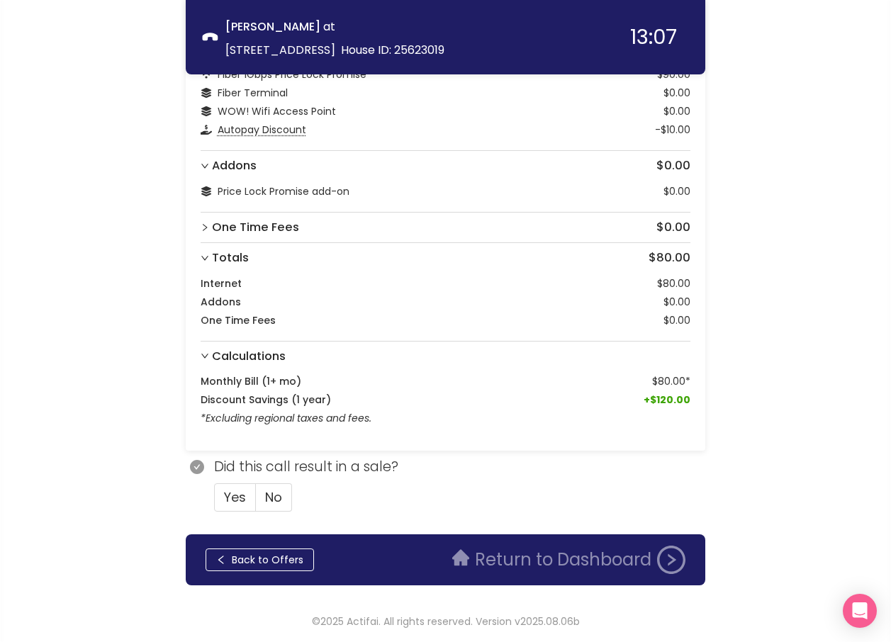
scroll to position [88, 0]
click at [234, 493] on span "Yes" at bounding box center [235, 498] width 22 height 18
click at [215, 502] on input "Yes" at bounding box center [215, 502] width 0 height 0
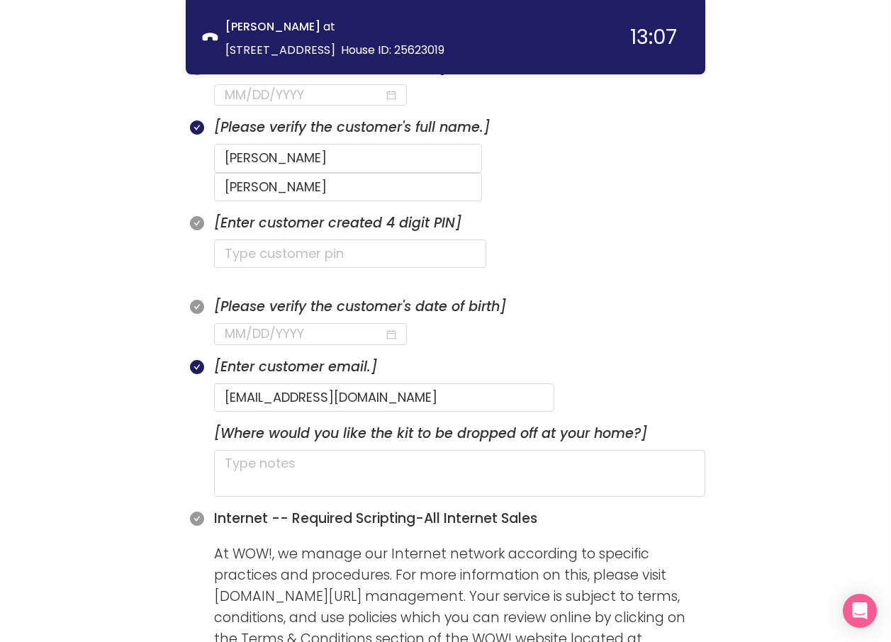
scroll to position [655, 0]
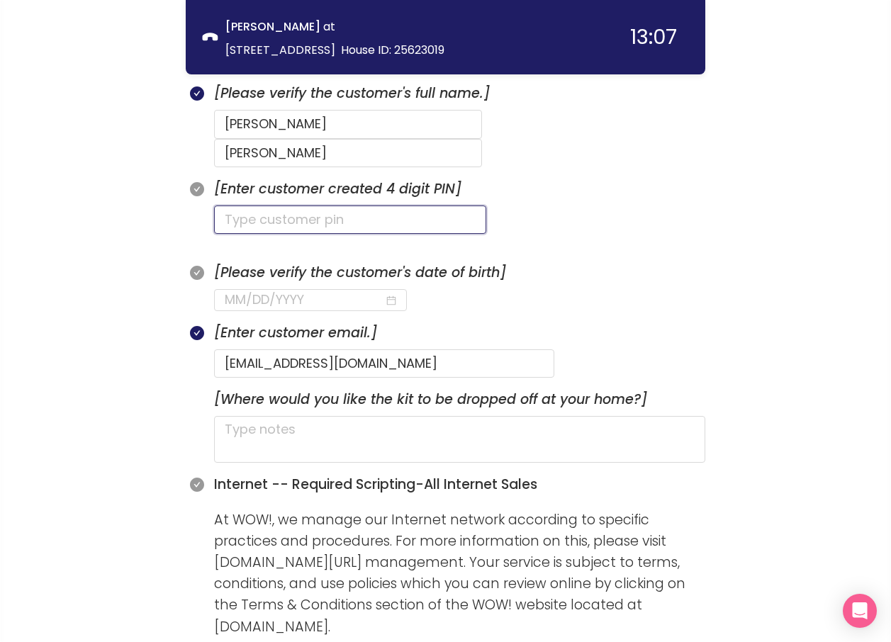
click at [247, 206] on input "text" at bounding box center [350, 220] width 272 height 28
type input "4250"
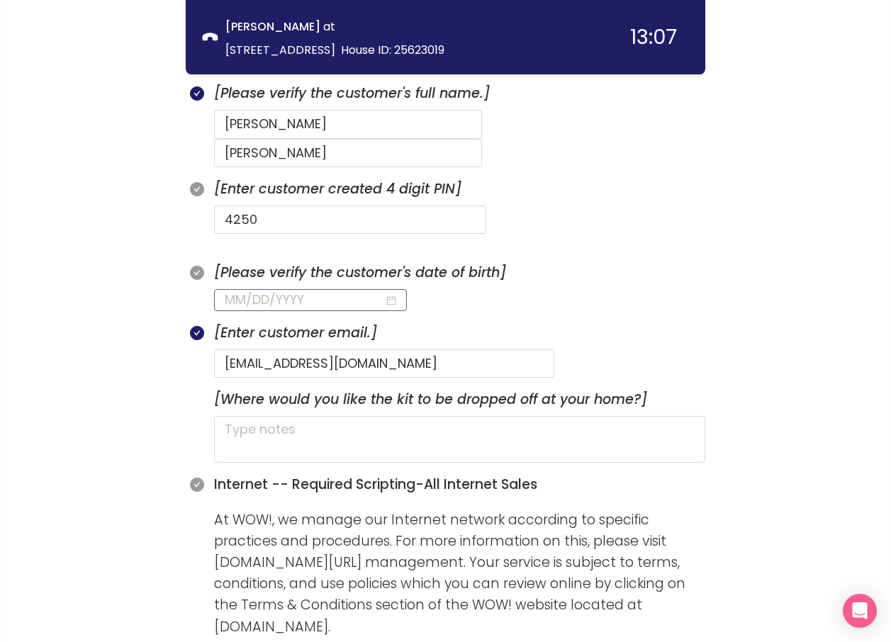
click at [236, 290] on input at bounding box center [305, 300] width 160 height 20
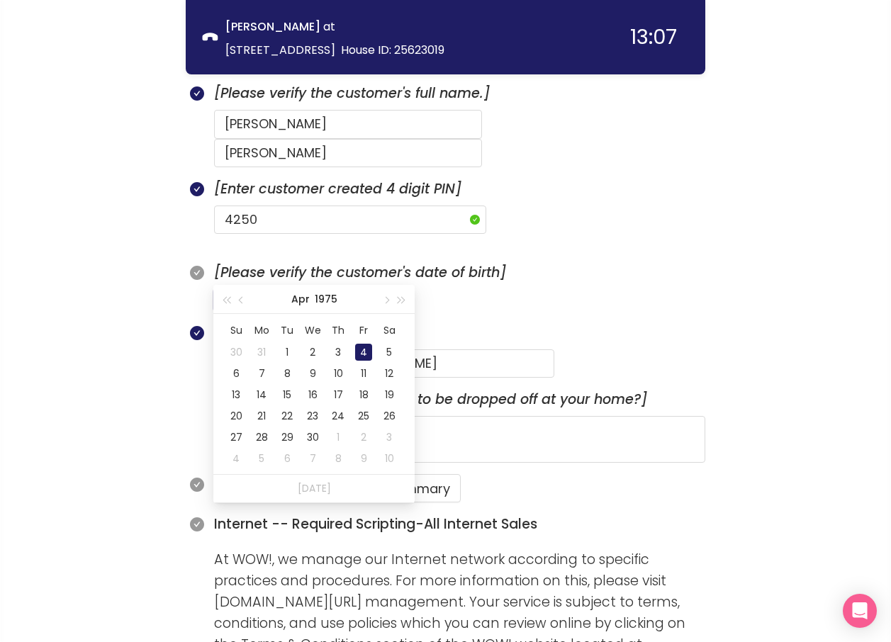
click at [356, 349] on div "4" at bounding box center [363, 352] width 17 height 17
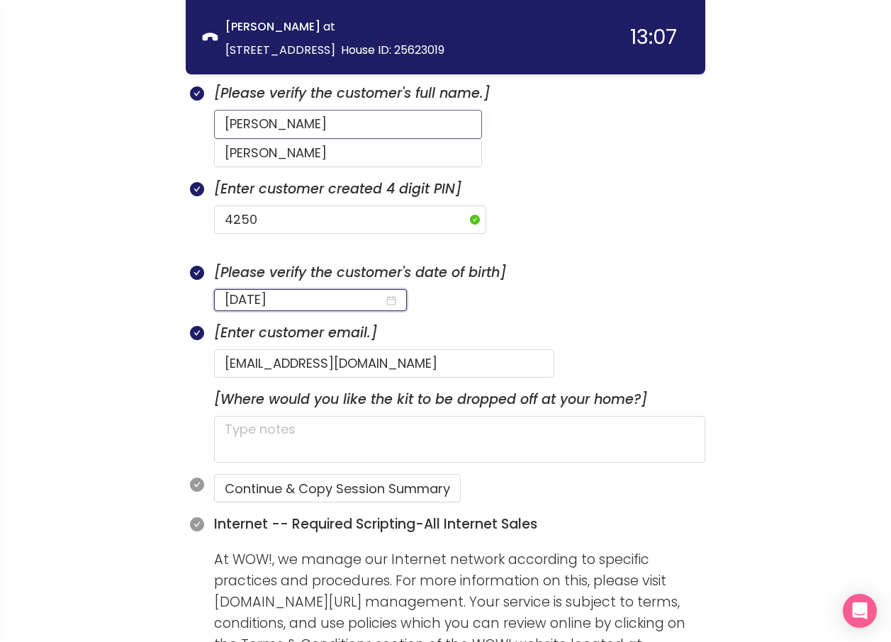
type input "[DATE]"
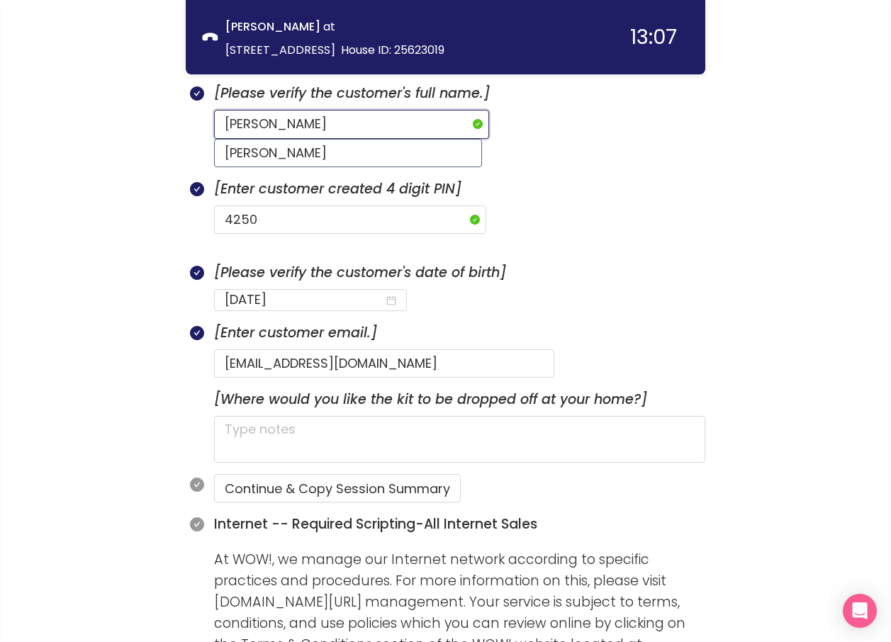
type input "[PERSON_NAME]"
click at [452, 139] on input "[PERSON_NAME]" at bounding box center [348, 153] width 268 height 28
drag, startPoint x: 455, startPoint y: 125, endPoint x: 418, endPoint y: 124, distance: 36.2
click at [418, 139] on input "[PERSON_NAME]" at bounding box center [348, 153] width 268 height 28
type input "[PERSON_NAME]"
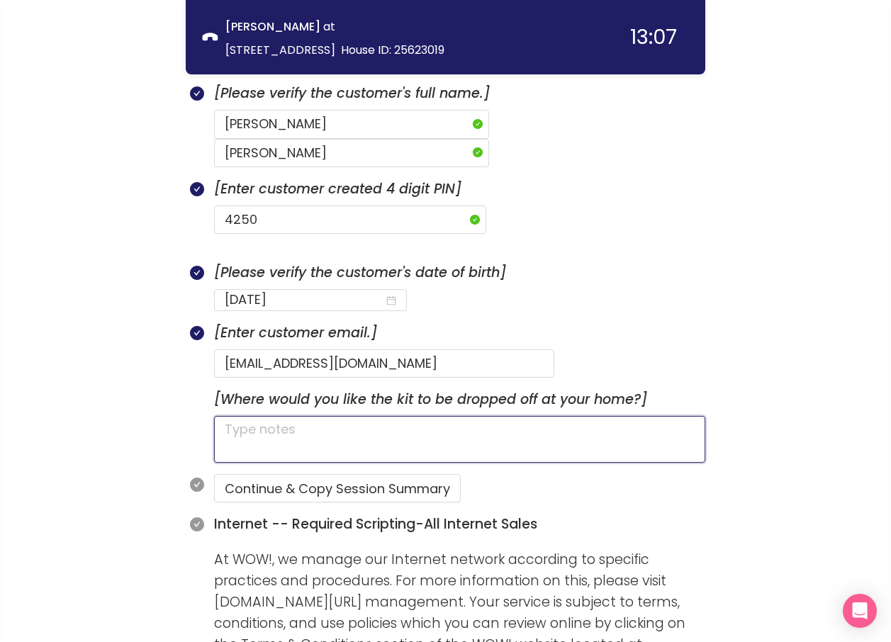
click at [269, 416] on textarea at bounding box center [459, 439] width 491 height 47
type textarea "h"
type textarea "ha"
type textarea "has"
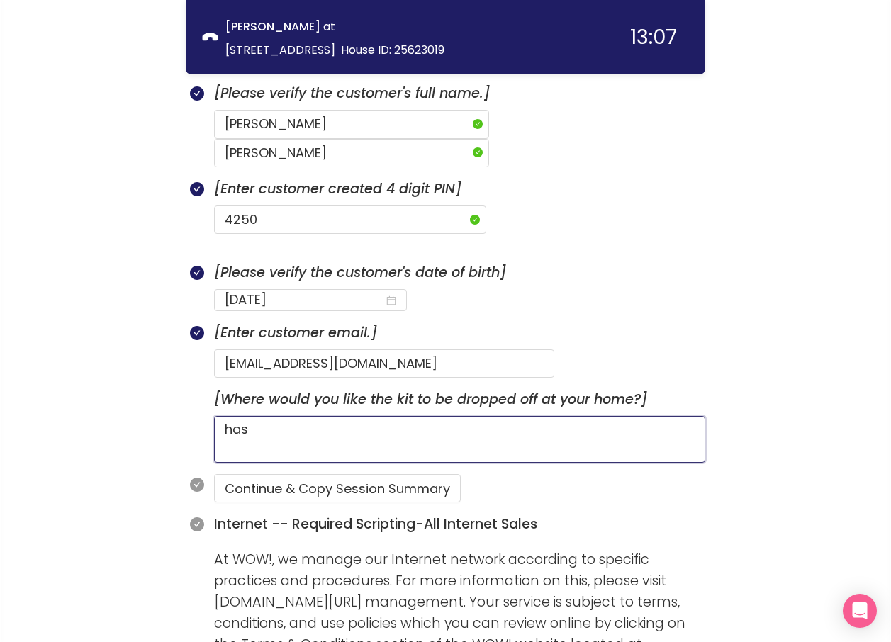
type textarea "has a"
type textarea "has a d"
type textarea "has a do"
type textarea "has a dog"
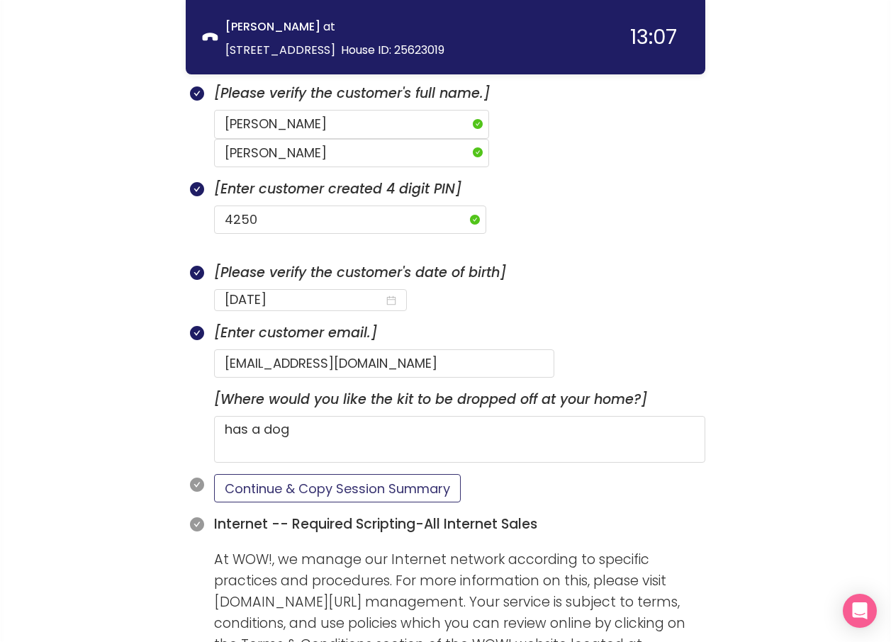
click at [350, 474] on button "Continue & Copy Session Summary" at bounding box center [337, 488] width 247 height 28
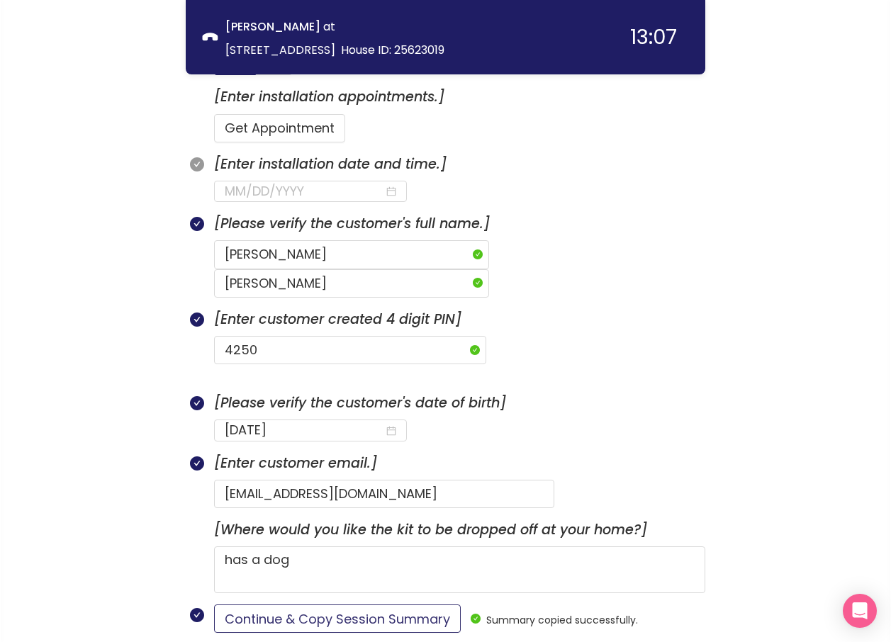
scroll to position [513, 0]
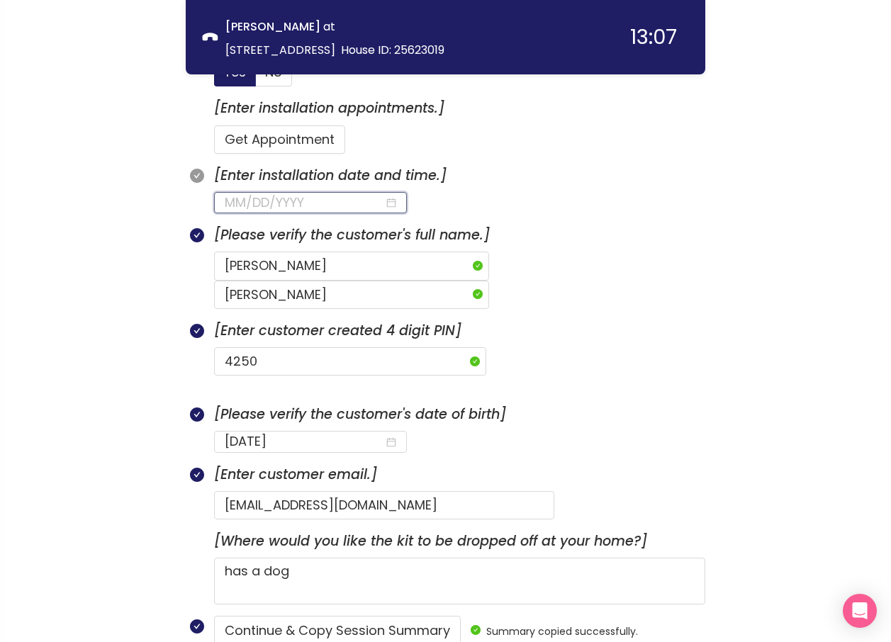
click at [299, 205] on input at bounding box center [305, 203] width 160 height 20
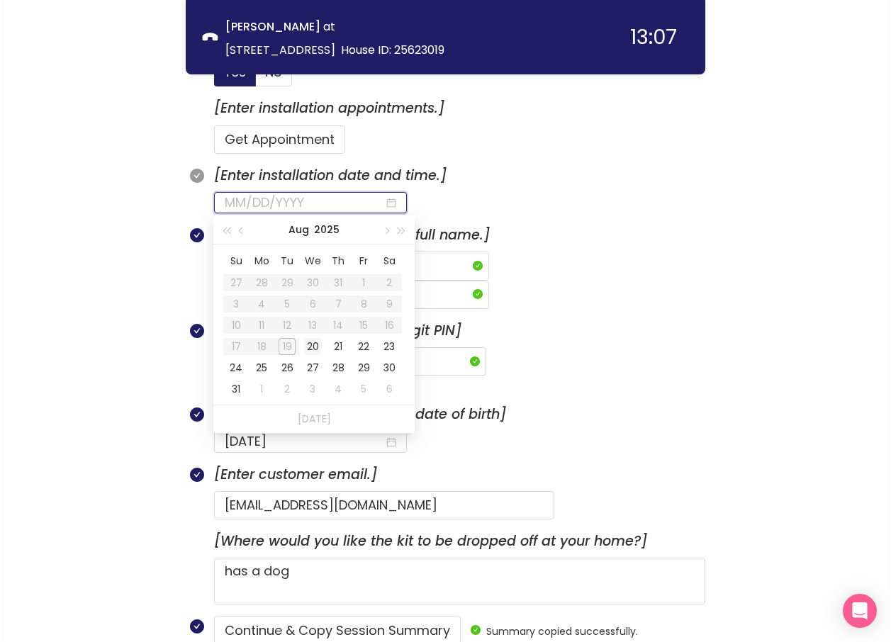
type input "[DATE]"
click at [306, 350] on div "20" at bounding box center [312, 346] width 17 height 17
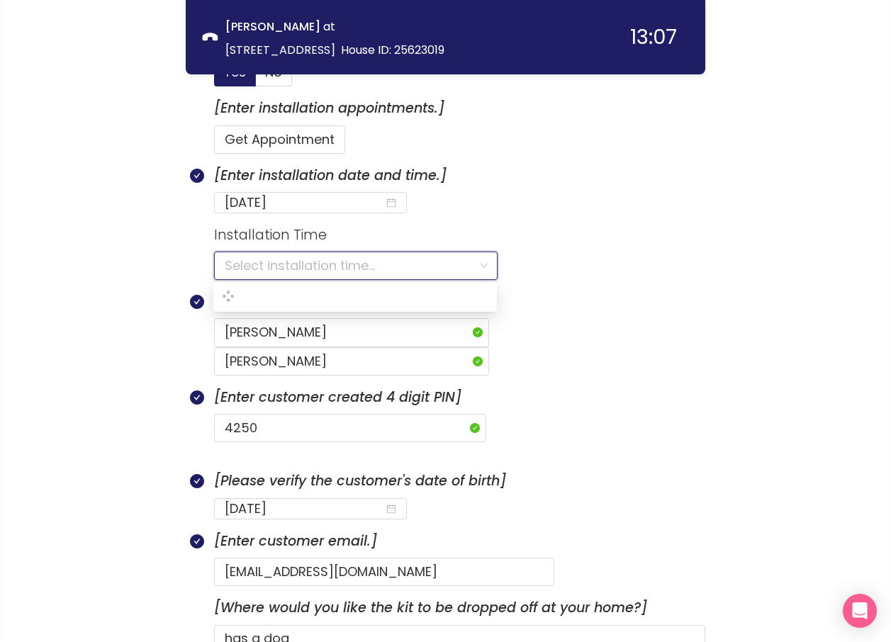
click at [267, 266] on input "search" at bounding box center [351, 265] width 252 height 27
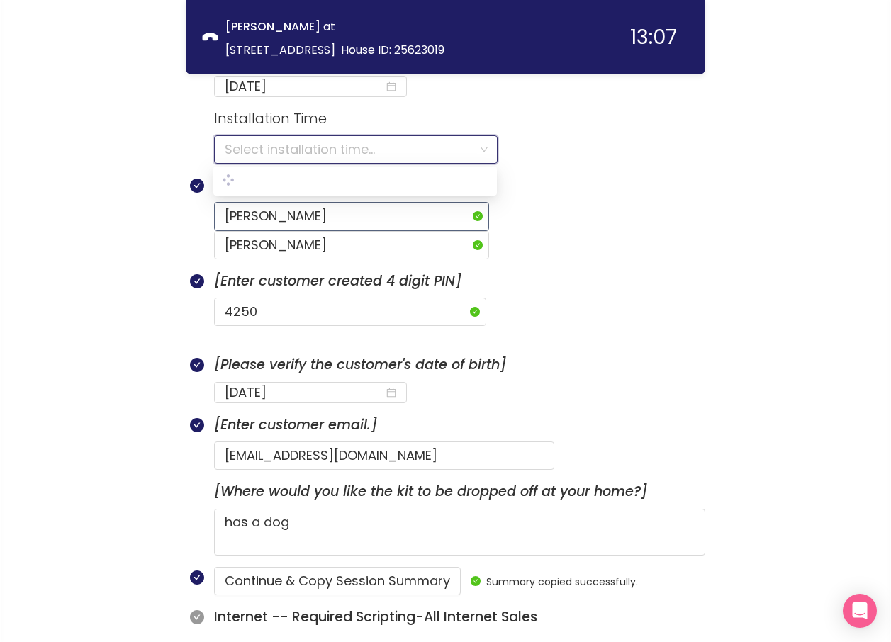
scroll to position [655, 0]
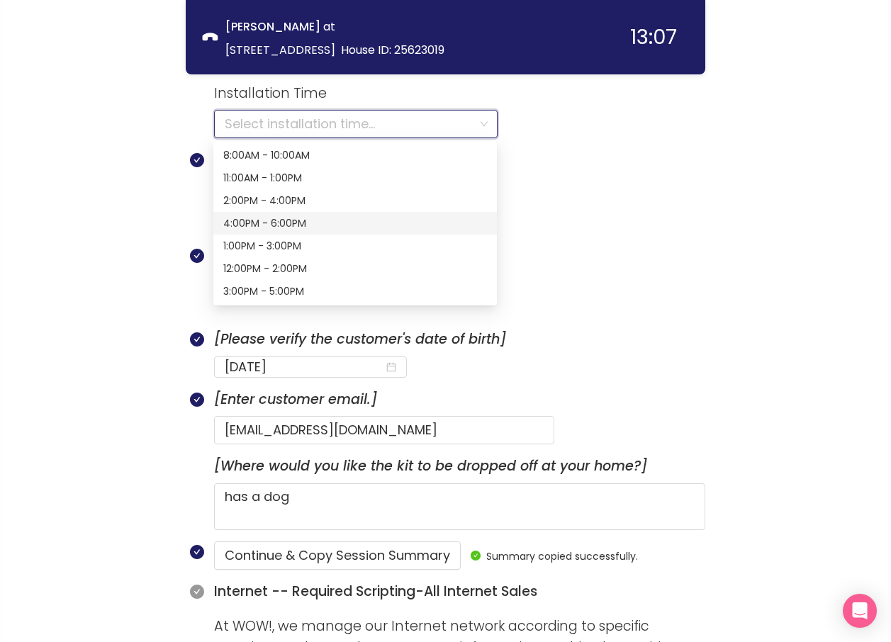
click at [363, 215] on div "4:00PM - 6:00PM" at bounding box center [355, 223] width 284 height 23
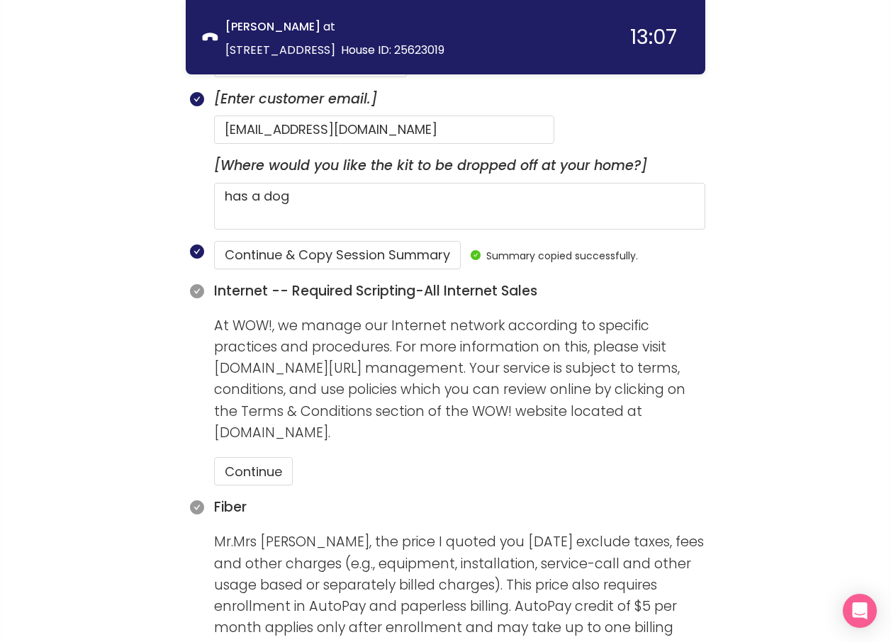
scroll to position [939, 0]
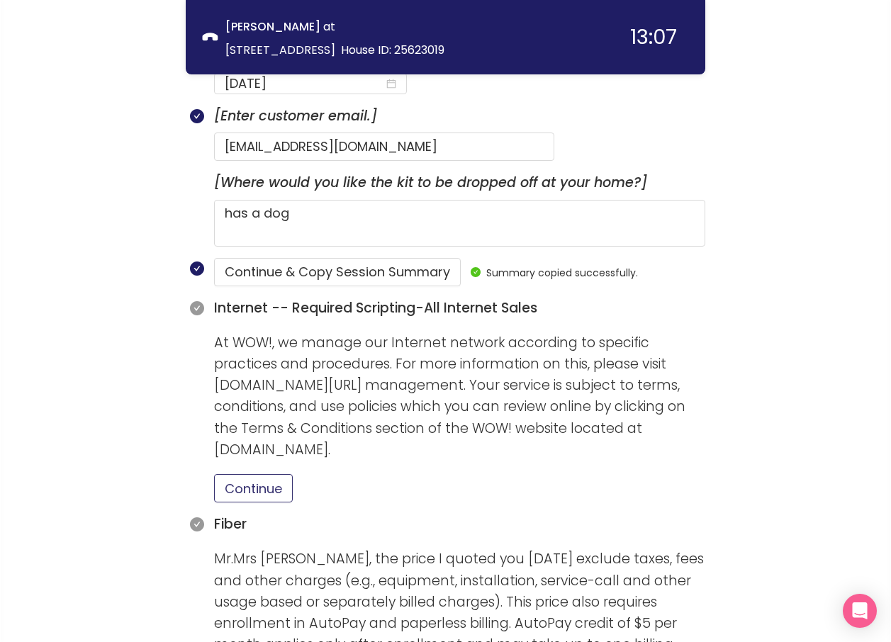
click at [258, 474] on button "Continue" at bounding box center [253, 488] width 79 height 28
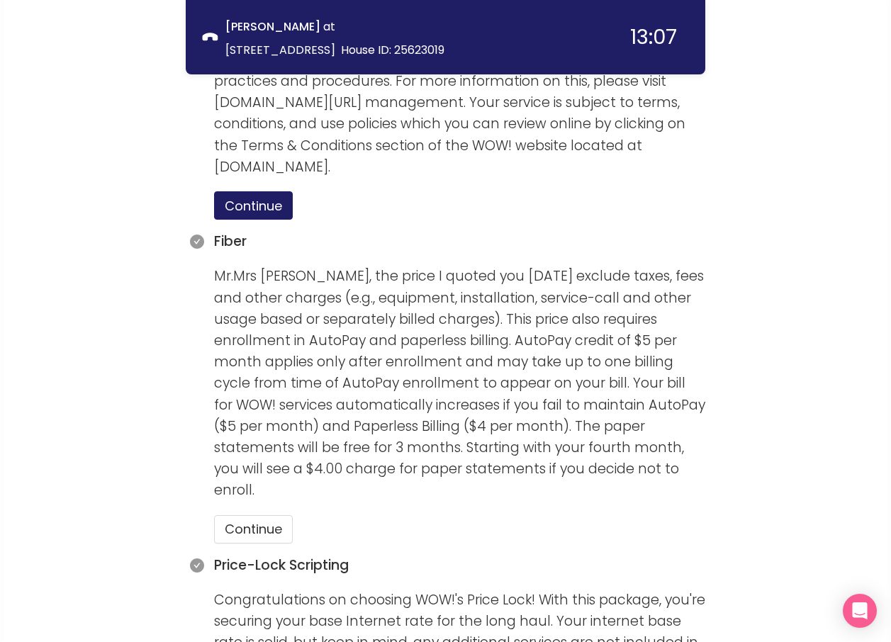
scroll to position [1223, 0]
click at [241, 515] on button "Continue" at bounding box center [253, 529] width 79 height 28
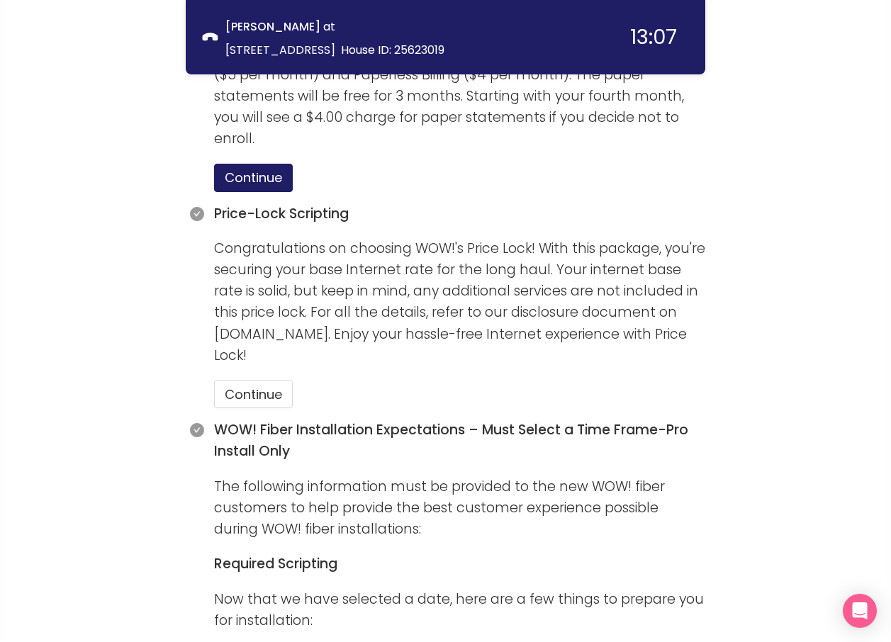
scroll to position [1577, 0]
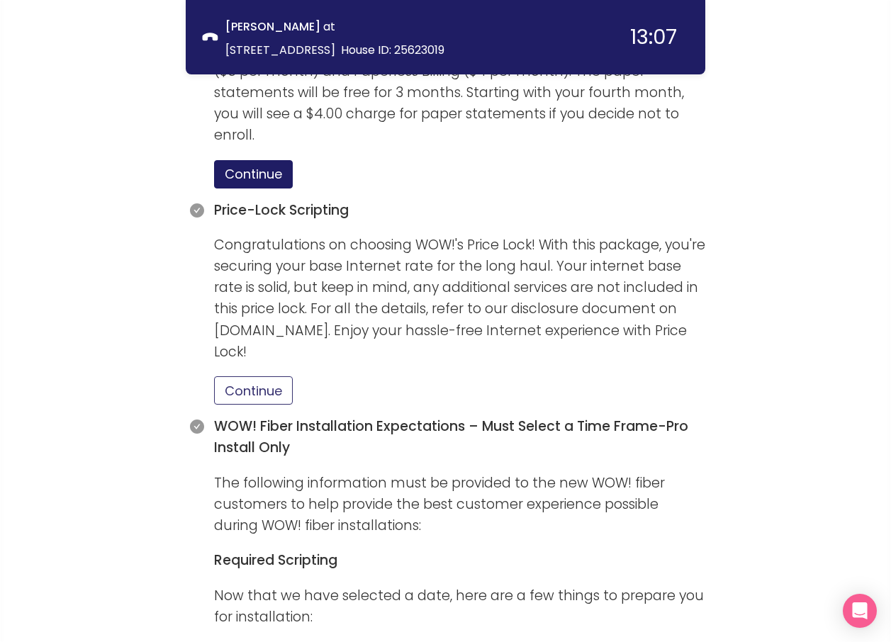
drag, startPoint x: 275, startPoint y: 341, endPoint x: 365, endPoint y: 382, distance: 98.7
click at [275, 377] on button "Continue" at bounding box center [253, 391] width 79 height 28
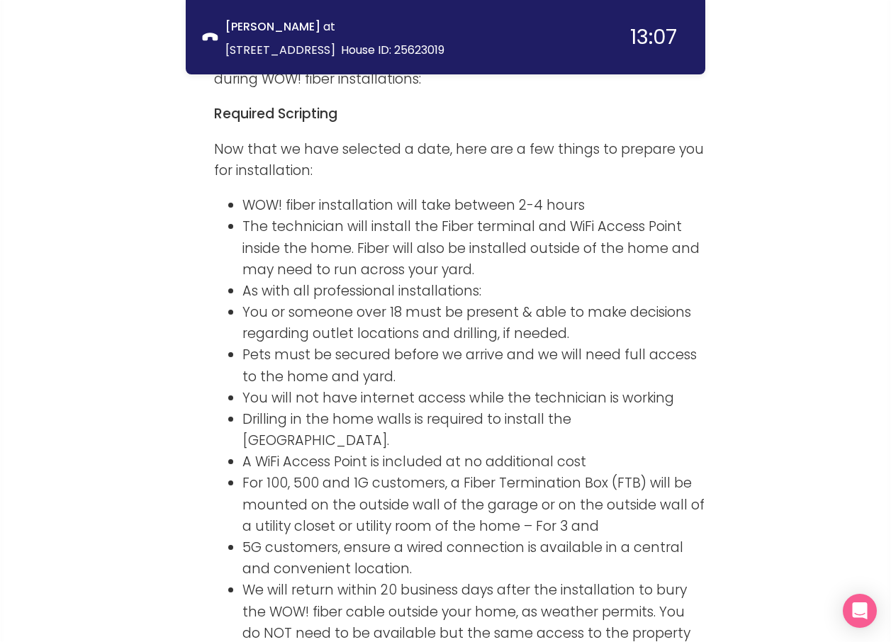
scroll to position [2149, 0]
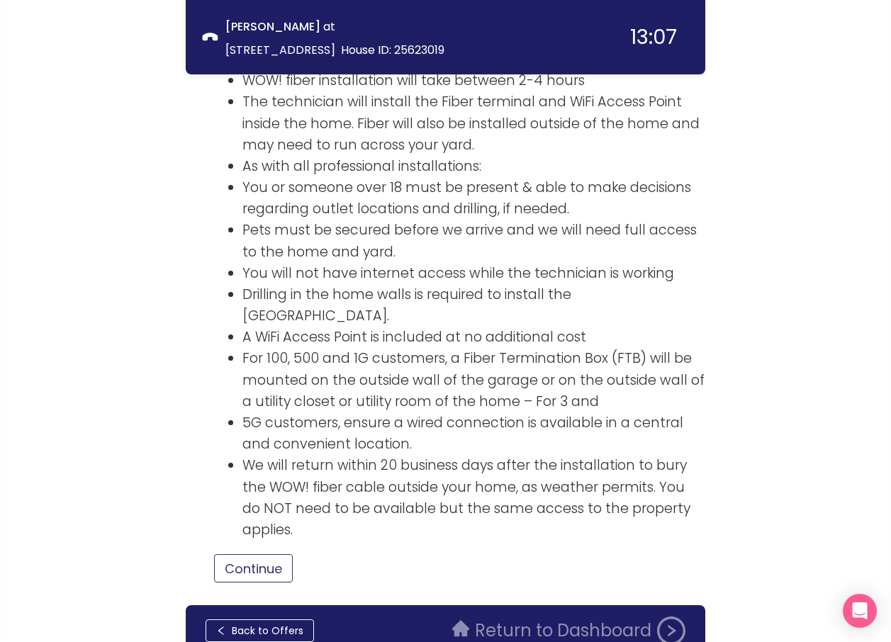
click at [275, 555] on button "Continue" at bounding box center [253, 569] width 79 height 28
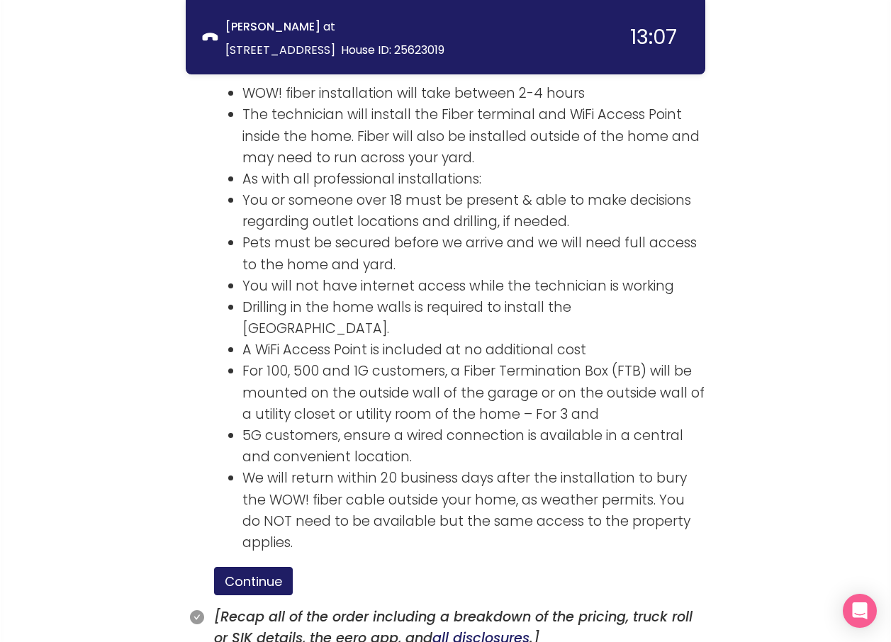
scroll to position [2220, 0]
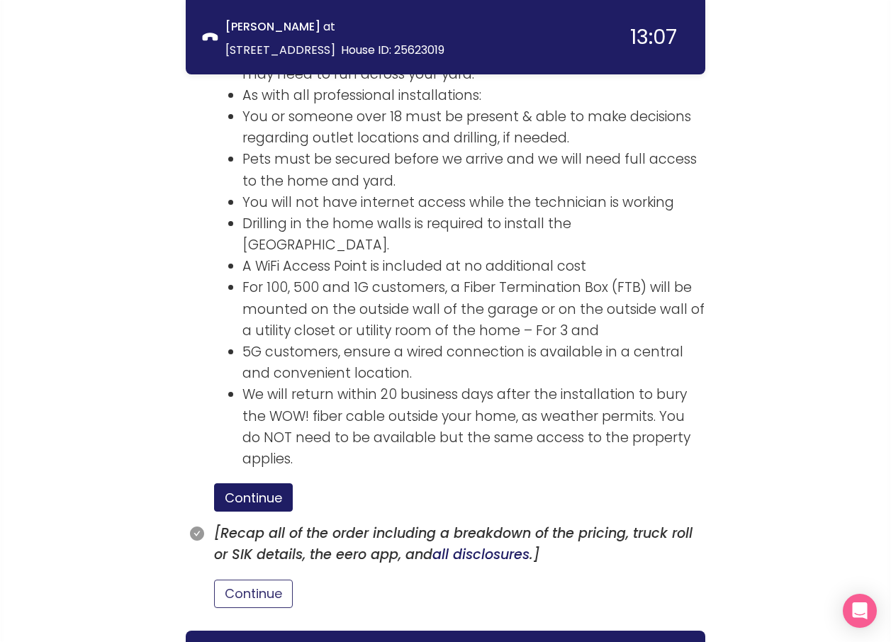
click at [262, 580] on button "Continue" at bounding box center [253, 594] width 79 height 28
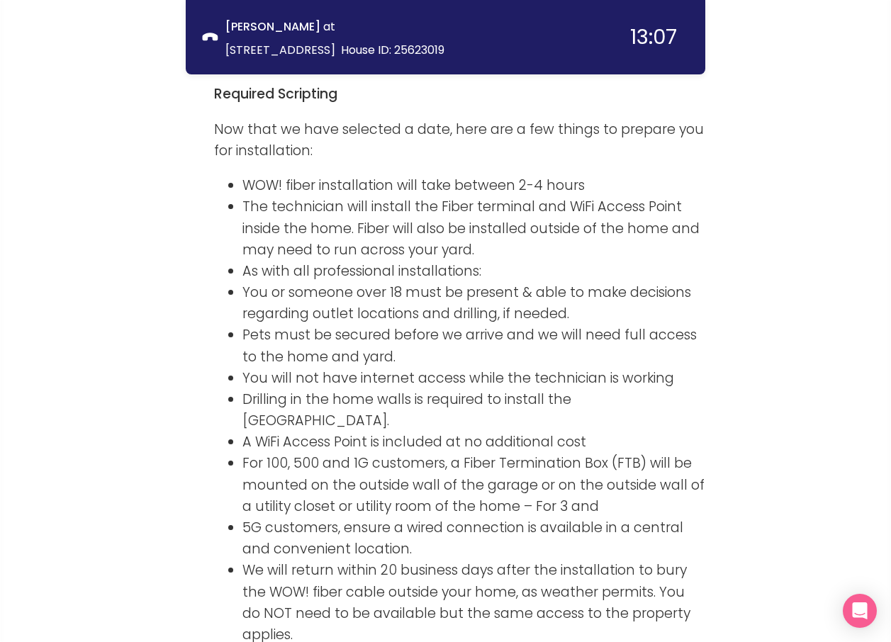
scroll to position [2311, 0]
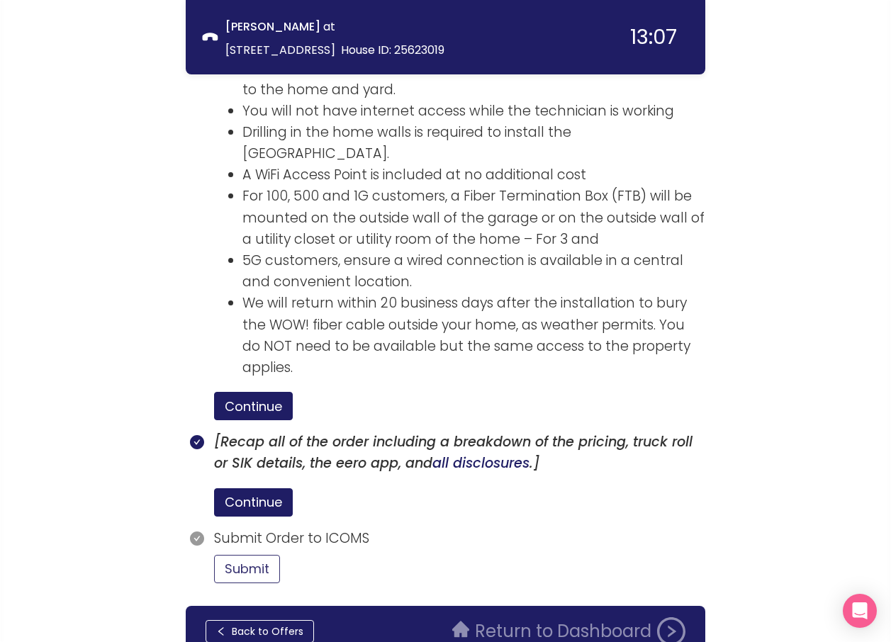
click at [249, 555] on button "Submit" at bounding box center [247, 569] width 66 height 28
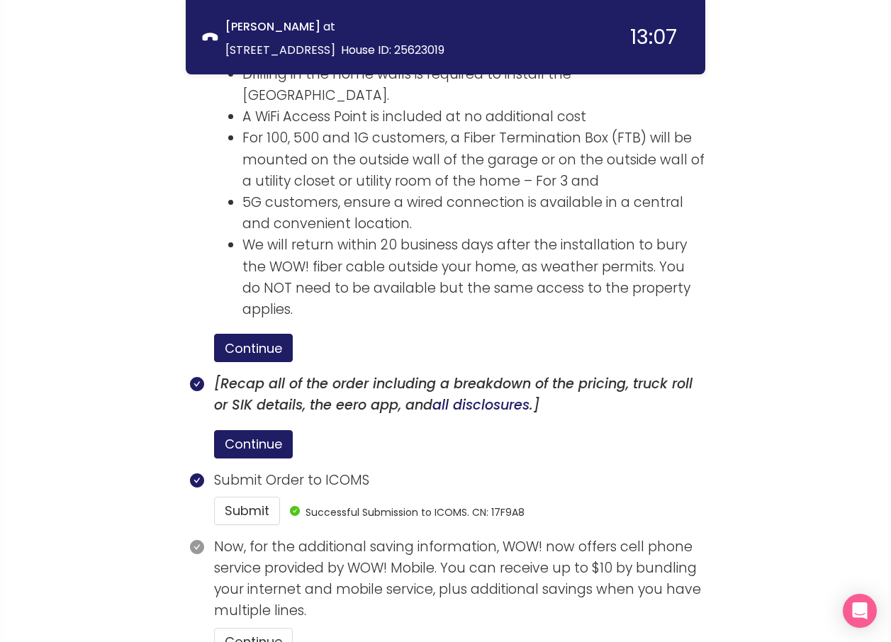
scroll to position [2442, 0]
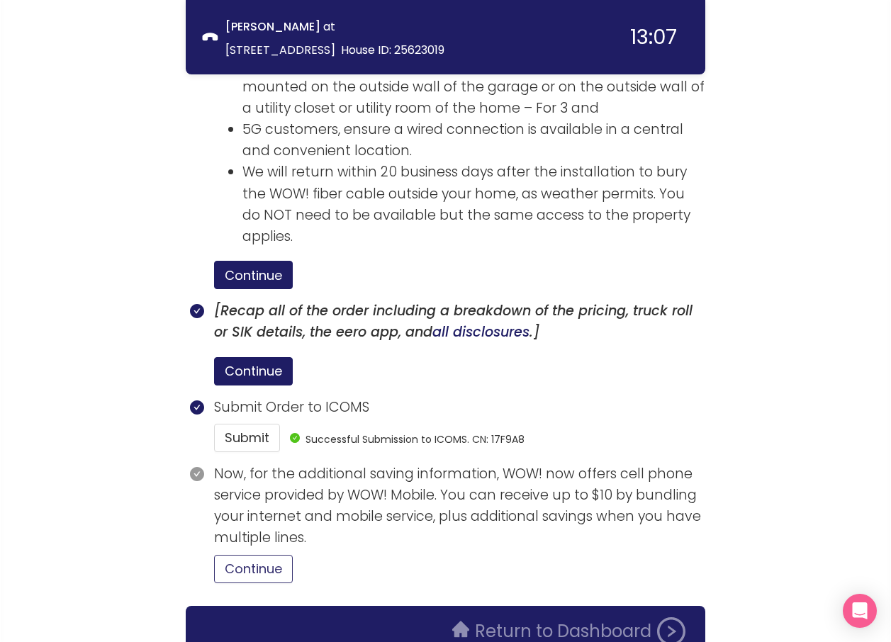
click at [271, 555] on button "Continue" at bounding box center [253, 569] width 79 height 28
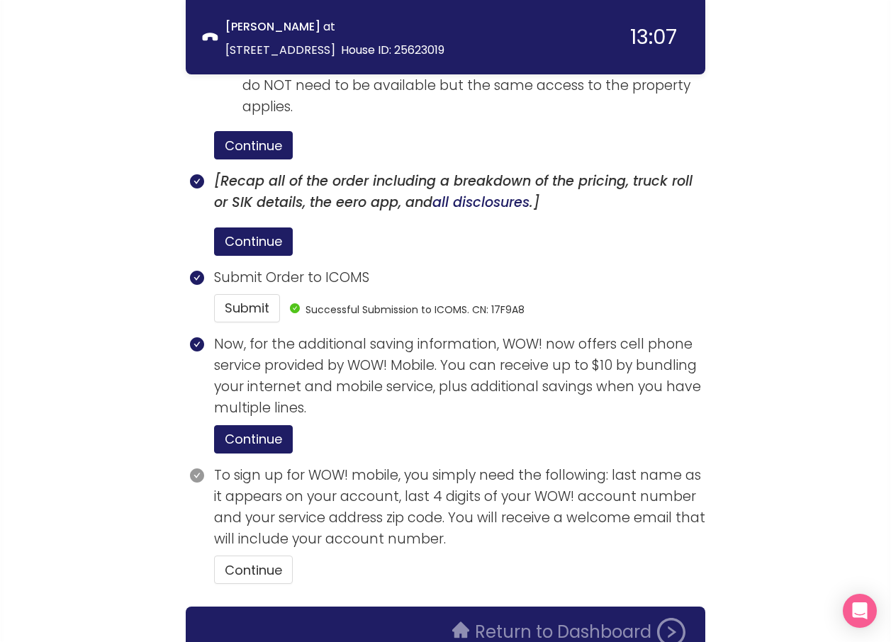
scroll to position [2573, 0]
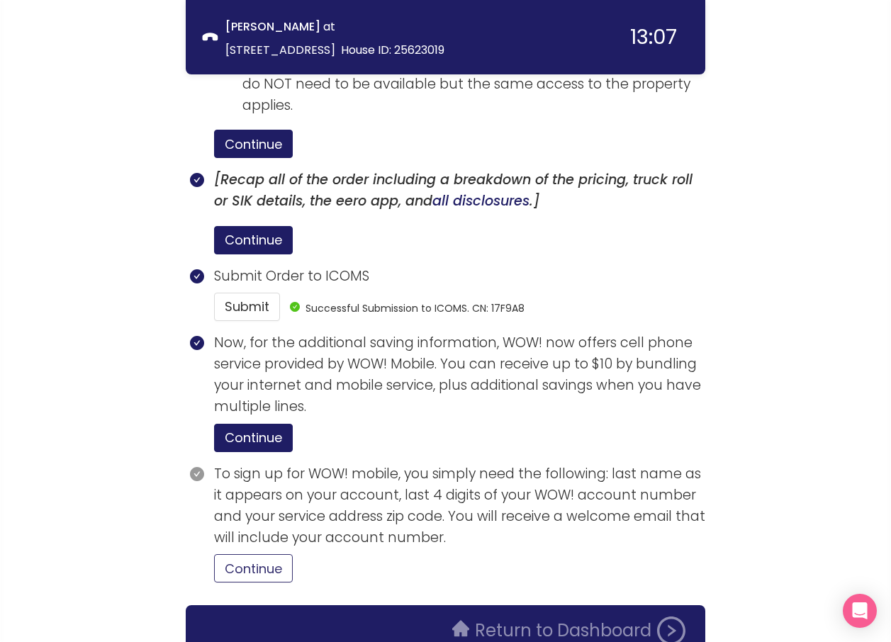
click at [265, 555] on button "Continue" at bounding box center [253, 569] width 79 height 28
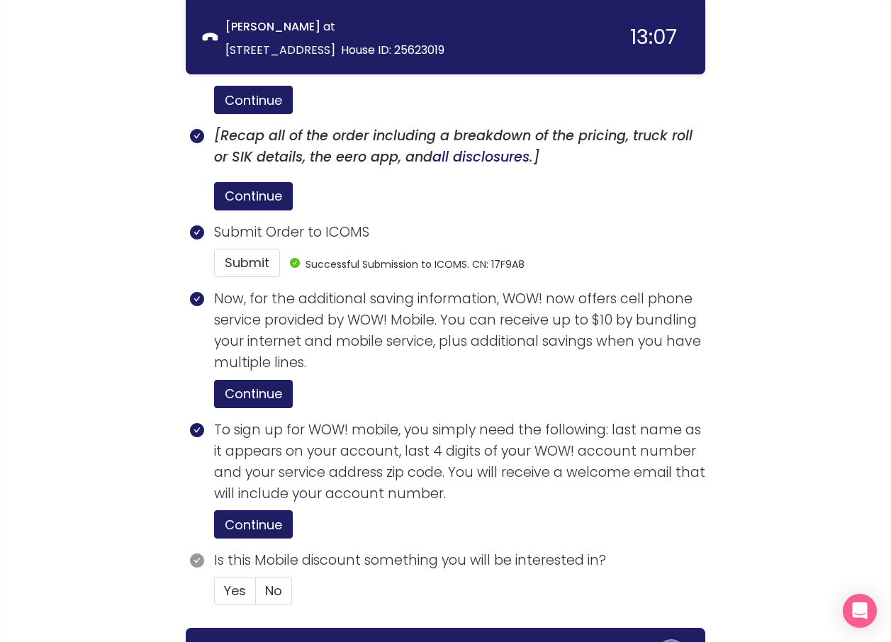
scroll to position [2640, 0]
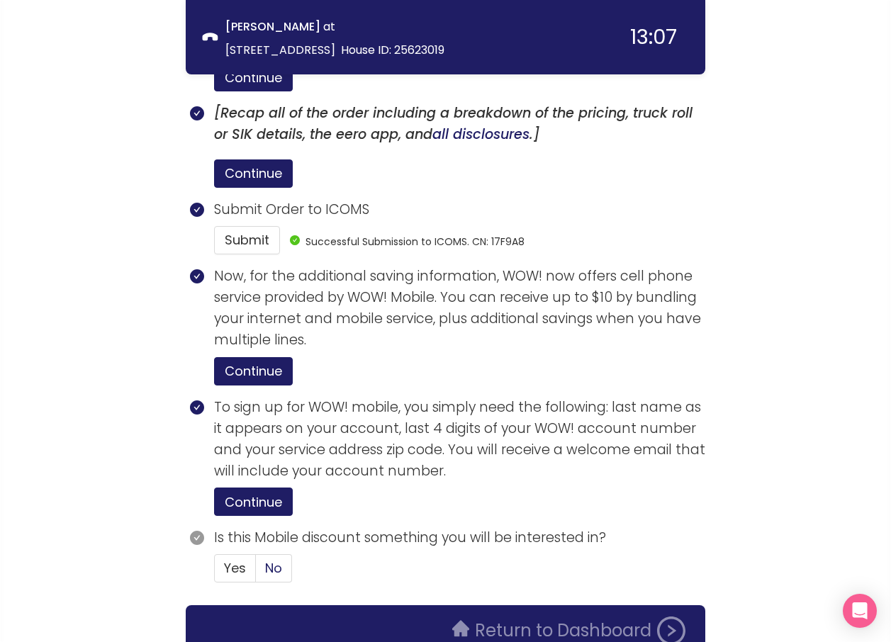
click at [274, 560] on span "No" at bounding box center [273, 569] width 17 height 18
click at [256, 573] on input "No" at bounding box center [256, 573] width 0 height 0
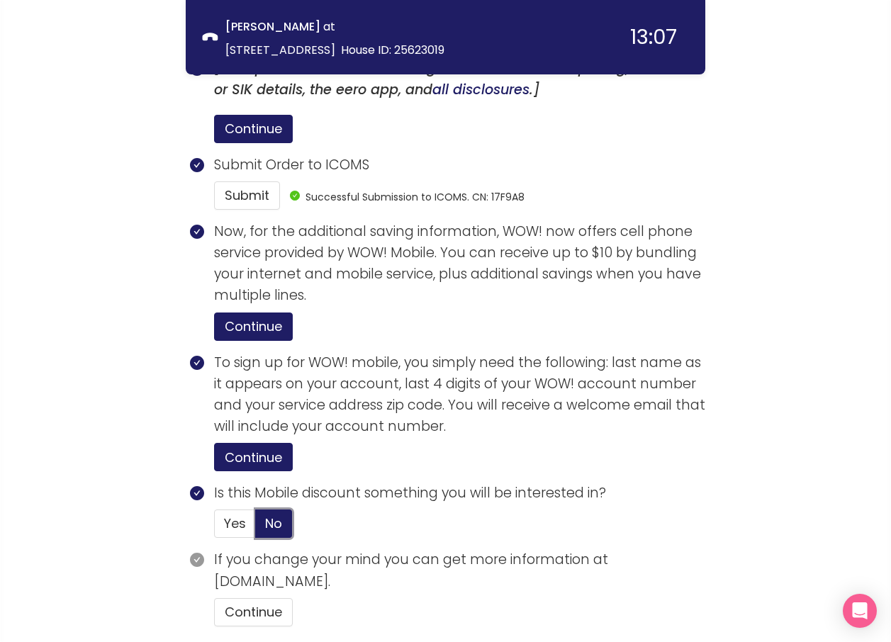
scroll to position [2728, 0]
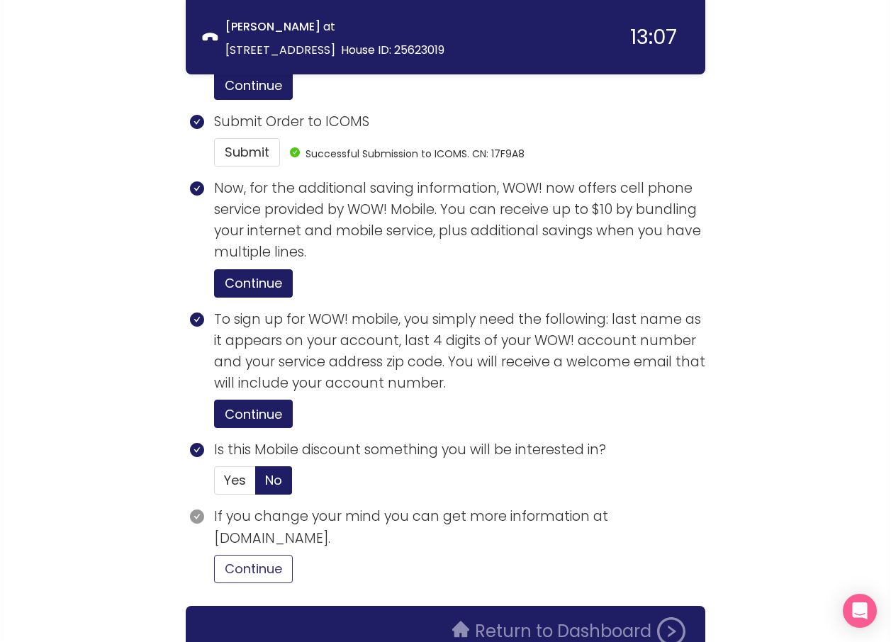
click at [265, 555] on button "Continue" at bounding box center [253, 569] width 79 height 28
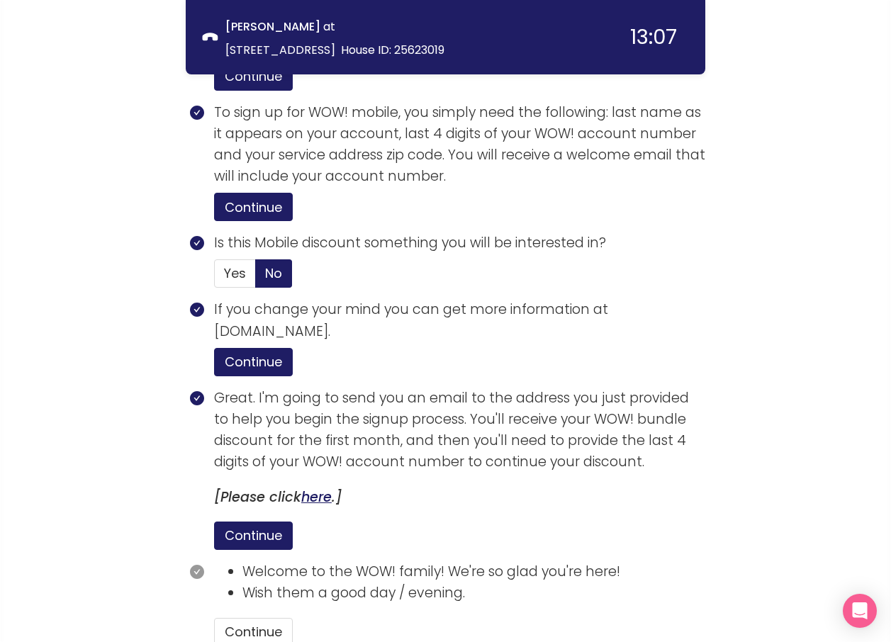
scroll to position [2998, 0]
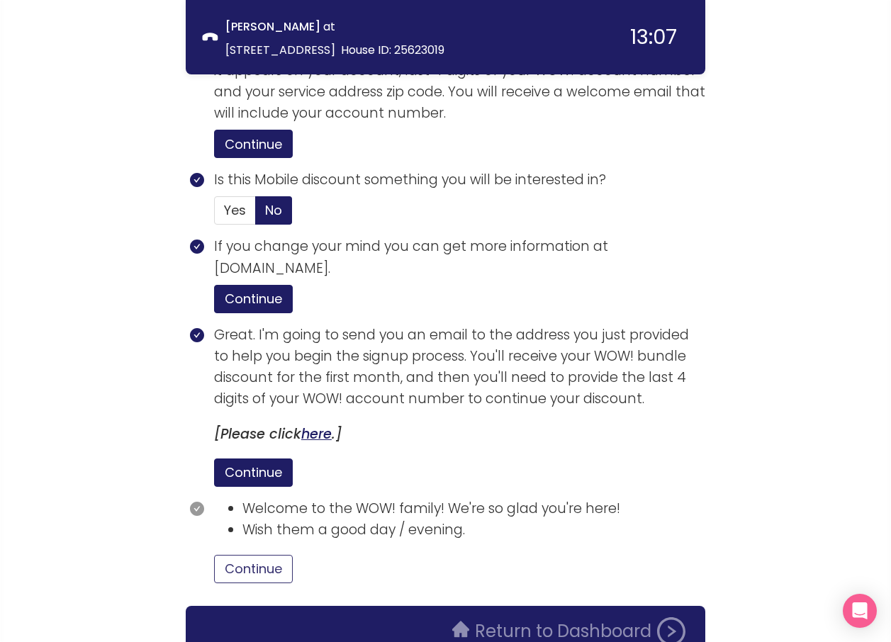
click at [274, 555] on button "Continue" at bounding box center [253, 569] width 79 height 28
click at [511, 618] on button "Return to Dashboard" at bounding box center [569, 632] width 250 height 28
